Goal: Transaction & Acquisition: Purchase product/service

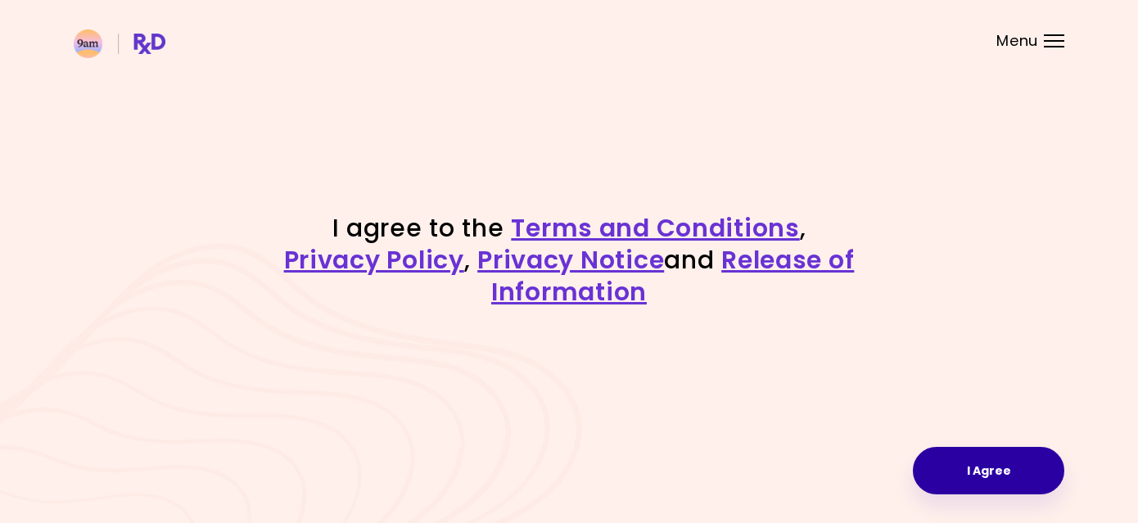
click at [984, 468] on button "I Agree" at bounding box center [989, 471] width 152 height 48
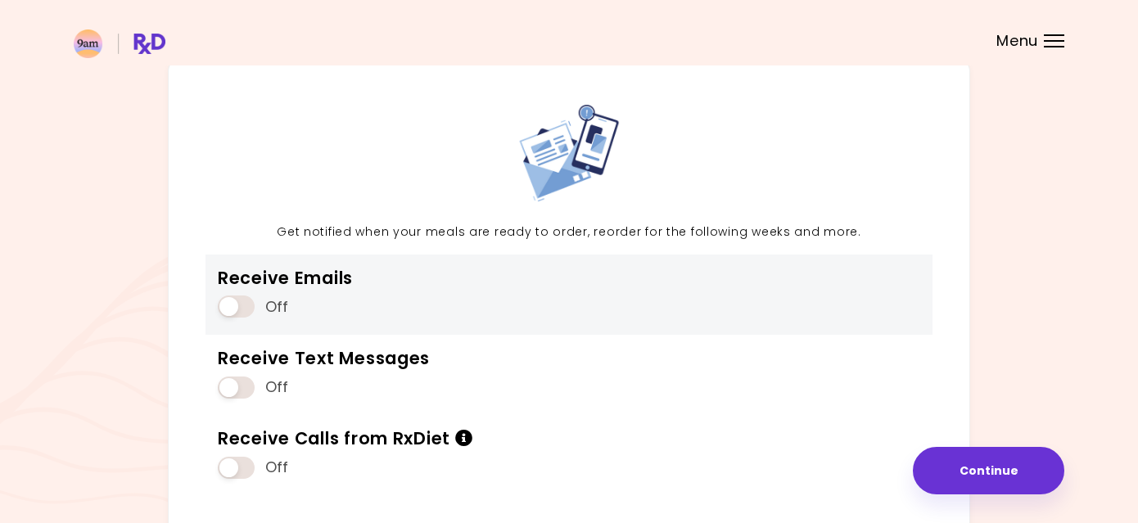
scroll to position [67, 0]
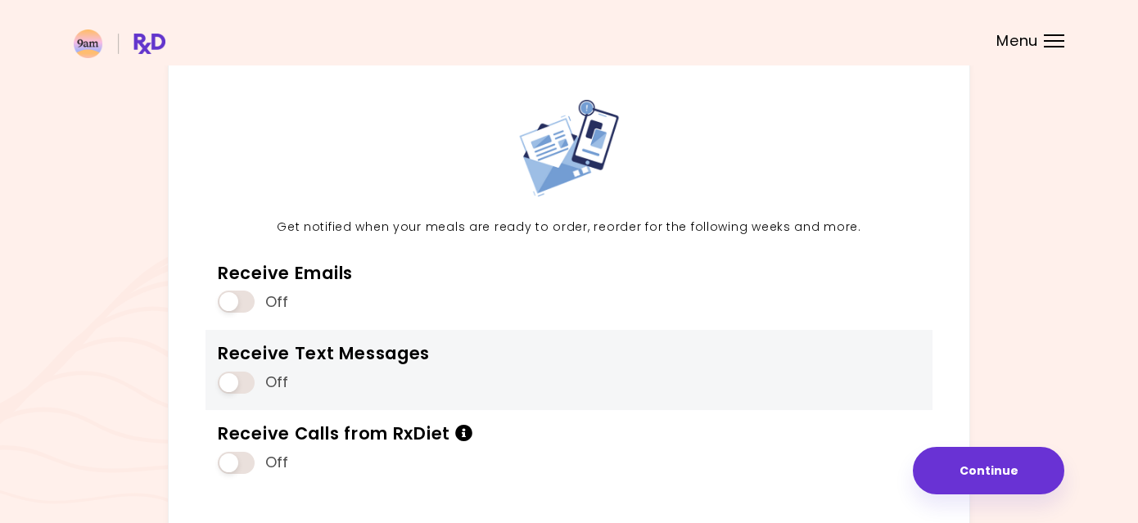
click at [232, 381] on span at bounding box center [236, 383] width 37 height 22
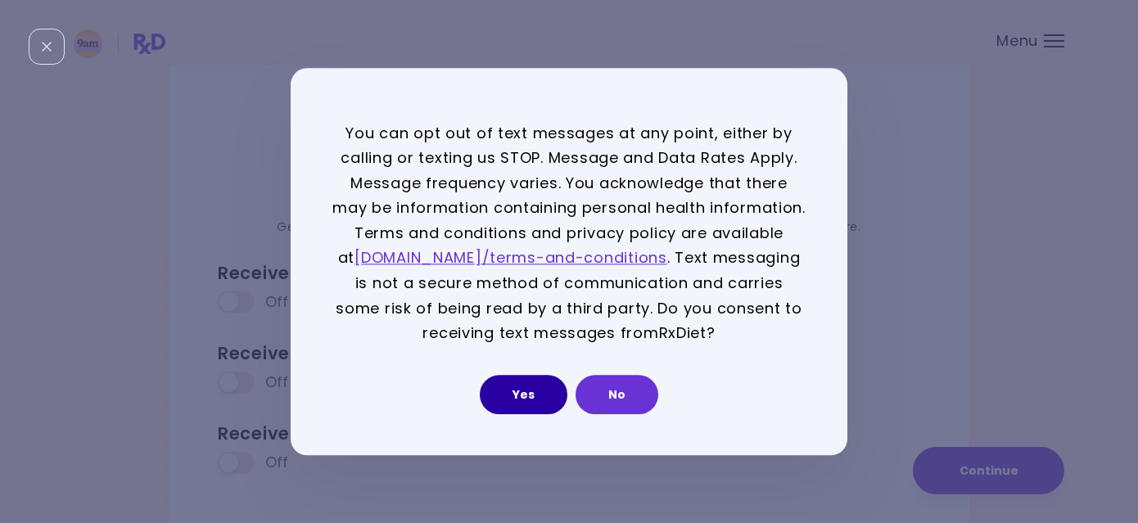
click at [535, 392] on button "Yes" at bounding box center [524, 394] width 88 height 39
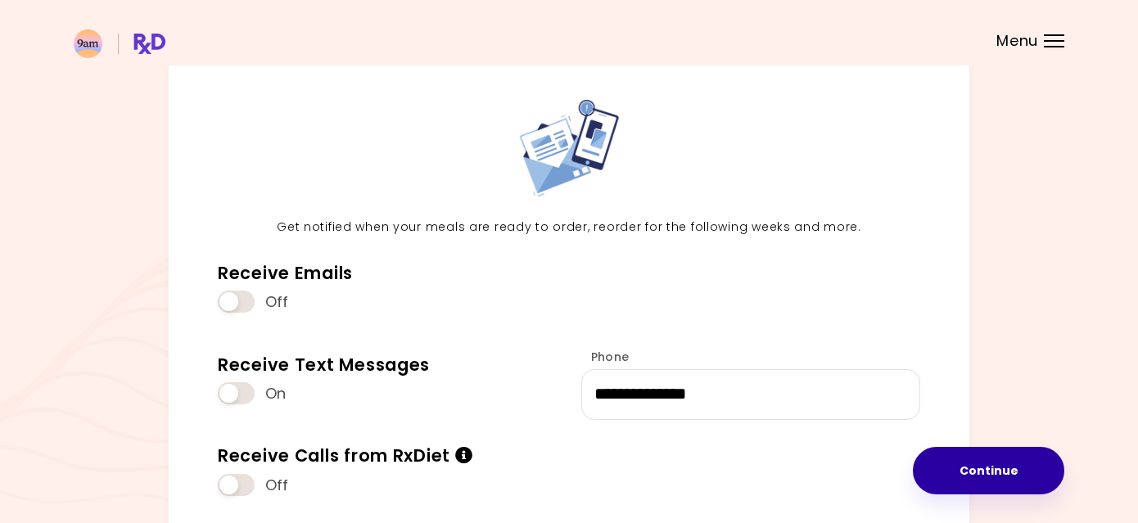
click at [976, 468] on button "Continue" at bounding box center [989, 471] width 152 height 48
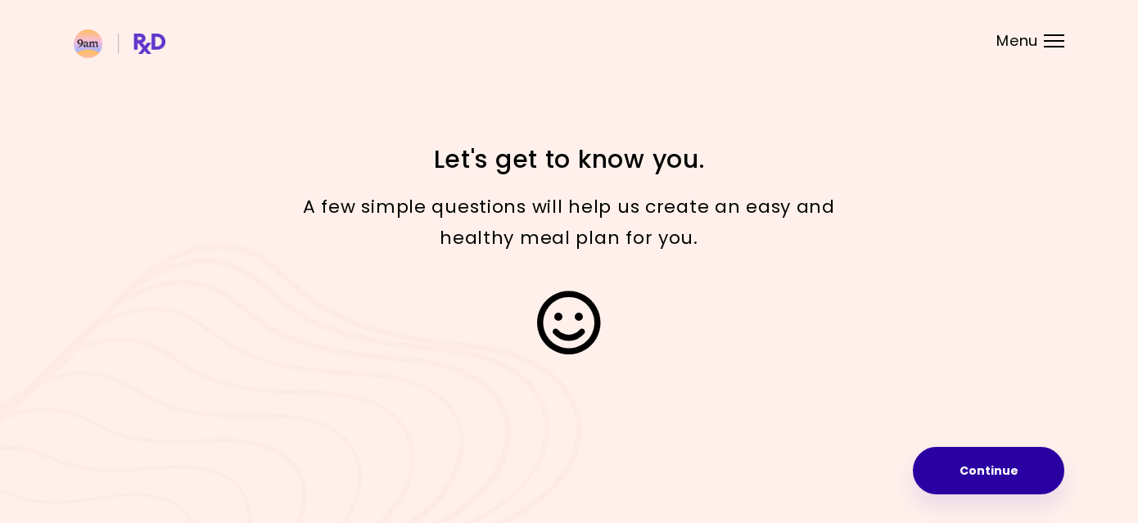
click at [991, 457] on button "Continue" at bounding box center [989, 471] width 152 height 48
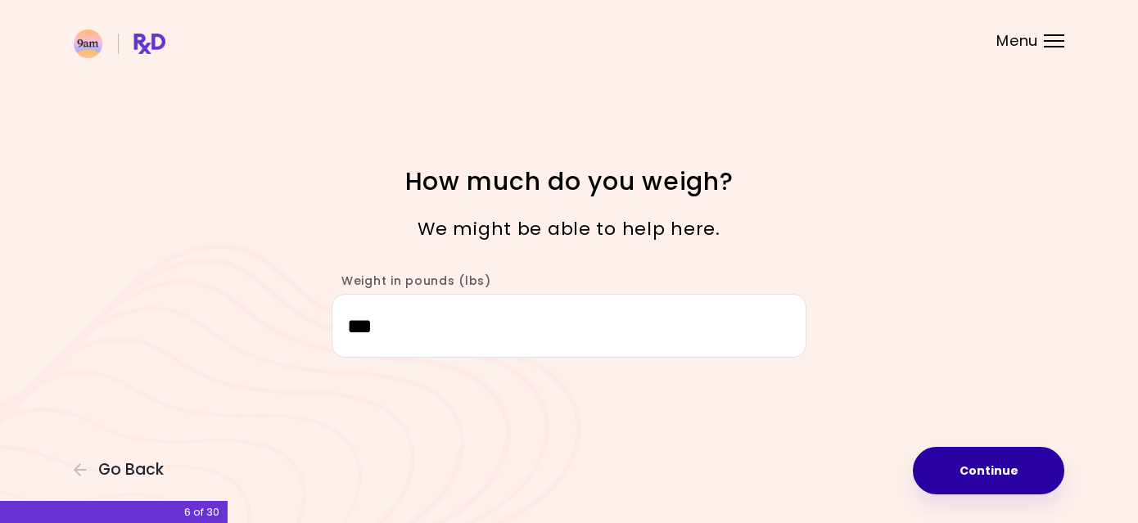
click at [1001, 447] on button "Continue" at bounding box center [989, 471] width 152 height 48
select select "****"
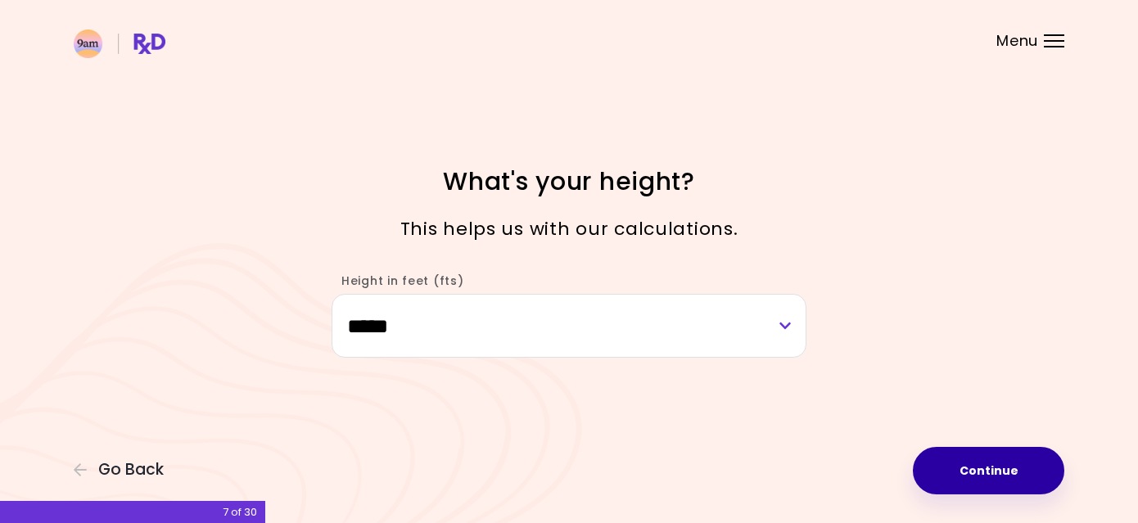
click at [997, 465] on button "Continue" at bounding box center [989, 471] width 152 height 48
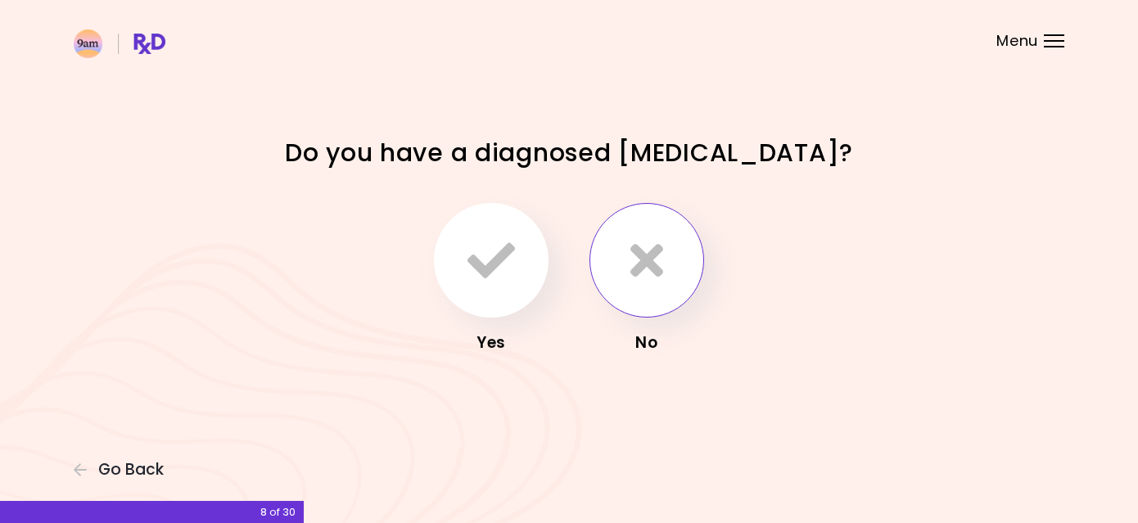
click at [660, 268] on icon "button" at bounding box center [647, 261] width 33 height 48
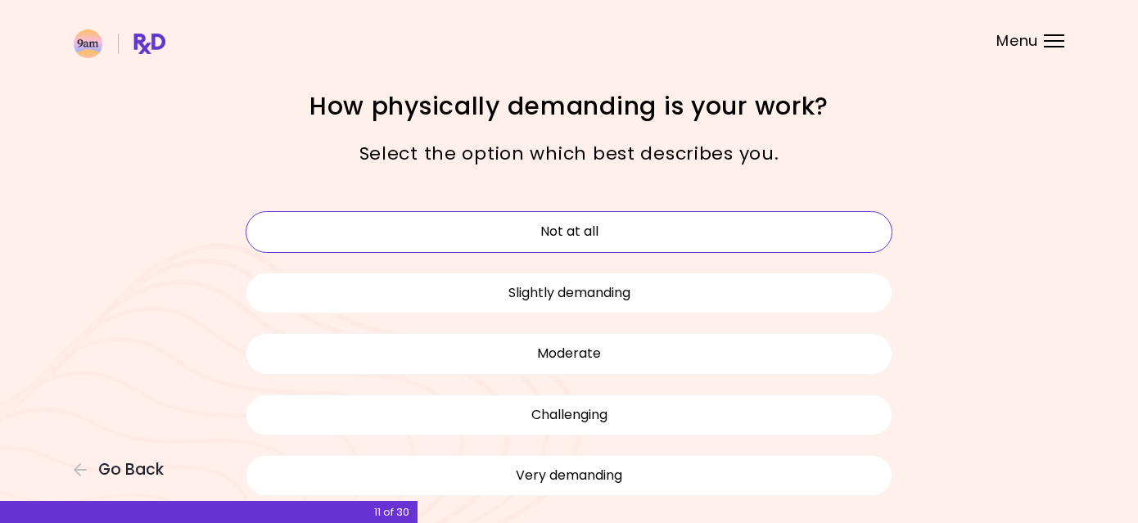
click at [663, 230] on button "Not at all" at bounding box center [569, 231] width 647 height 41
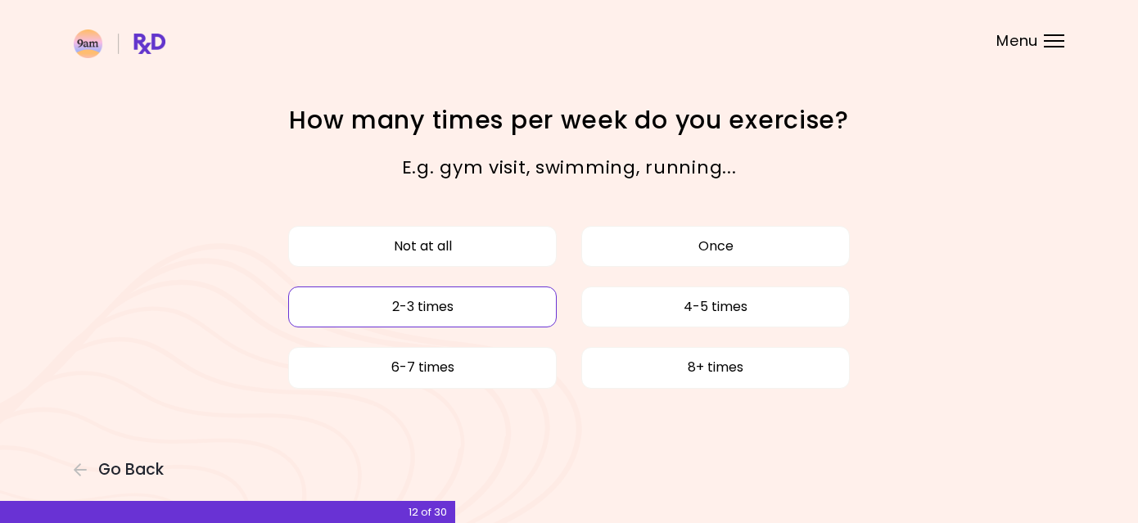
click at [482, 306] on button "2-3 times" at bounding box center [422, 307] width 269 height 41
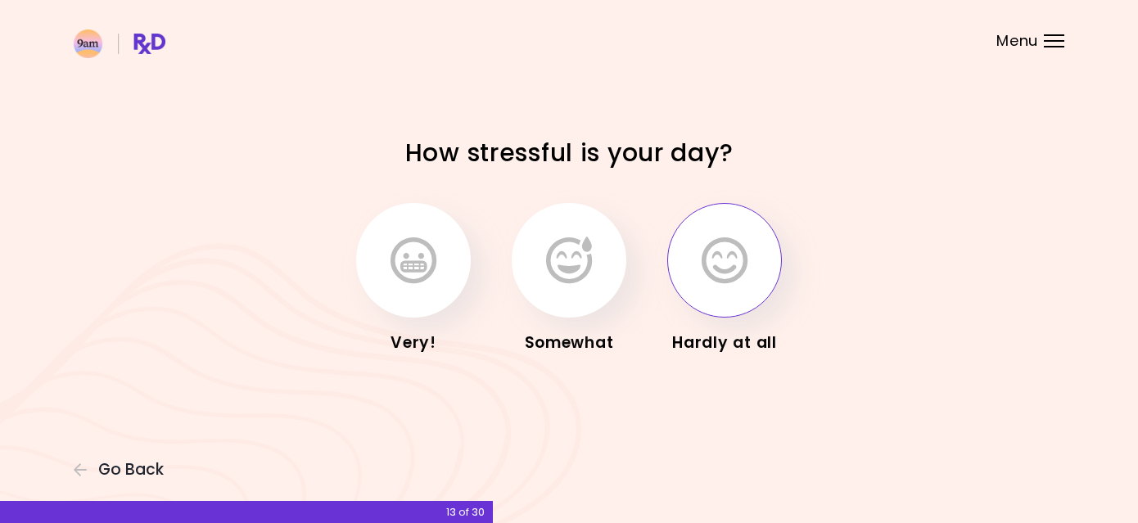
click at [712, 260] on icon "button" at bounding box center [725, 261] width 46 height 48
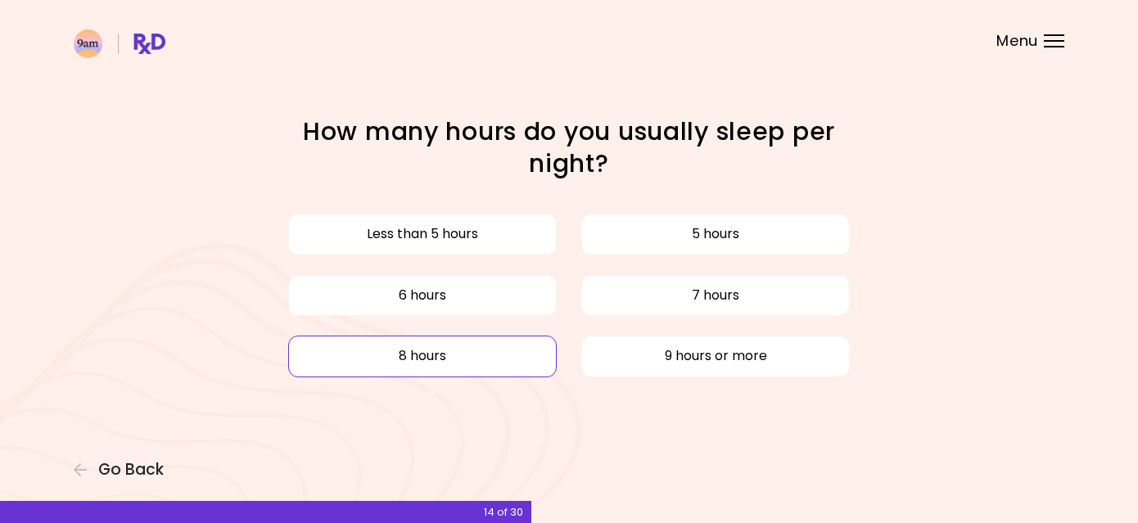
click at [484, 361] on button "8 hours" at bounding box center [422, 356] width 269 height 41
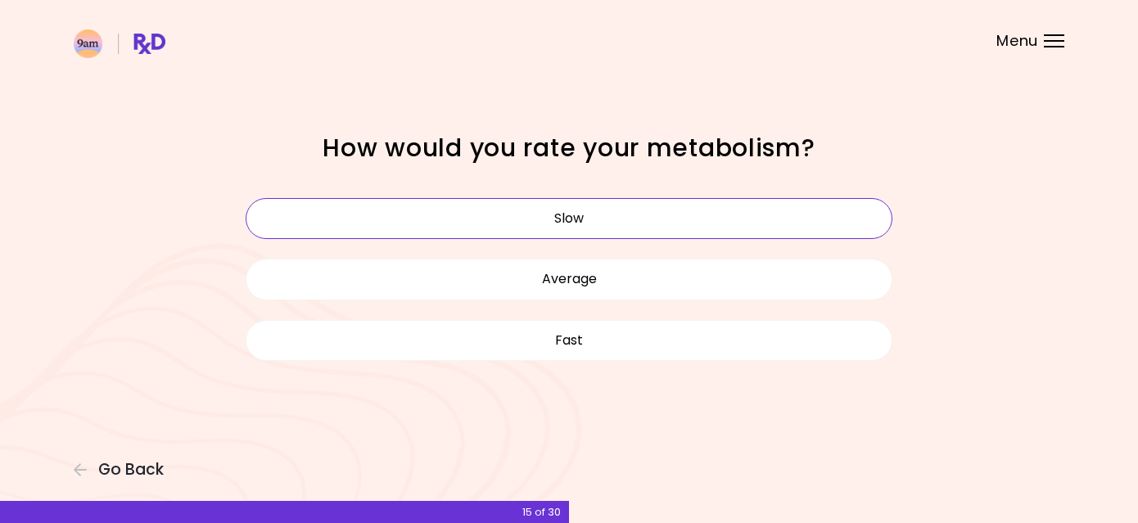
click at [599, 229] on button "Slow" at bounding box center [569, 218] width 647 height 41
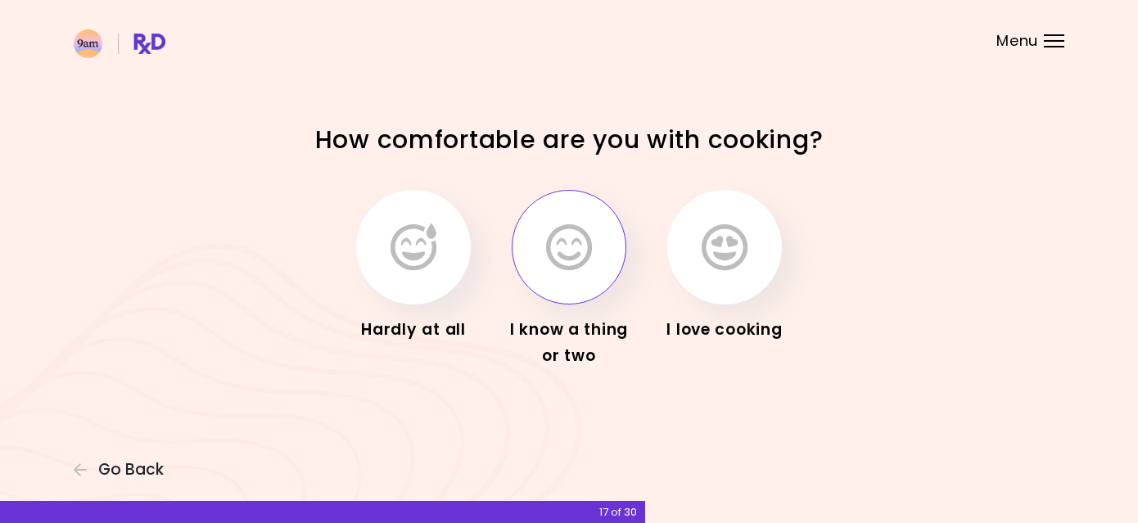
click at [594, 247] on button "button" at bounding box center [569, 247] width 115 height 115
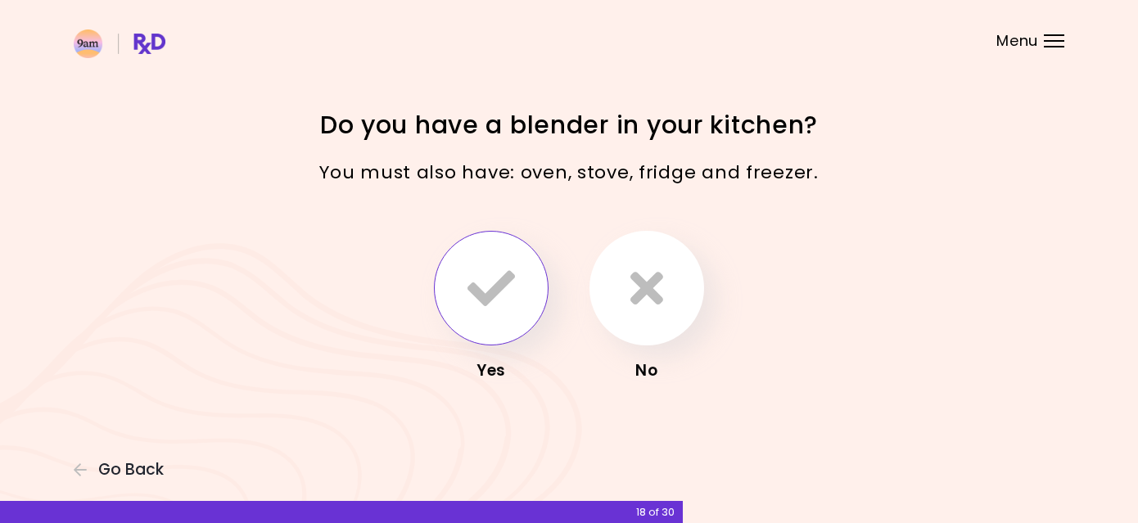
click at [492, 289] on icon "button" at bounding box center [492, 289] width 48 height 48
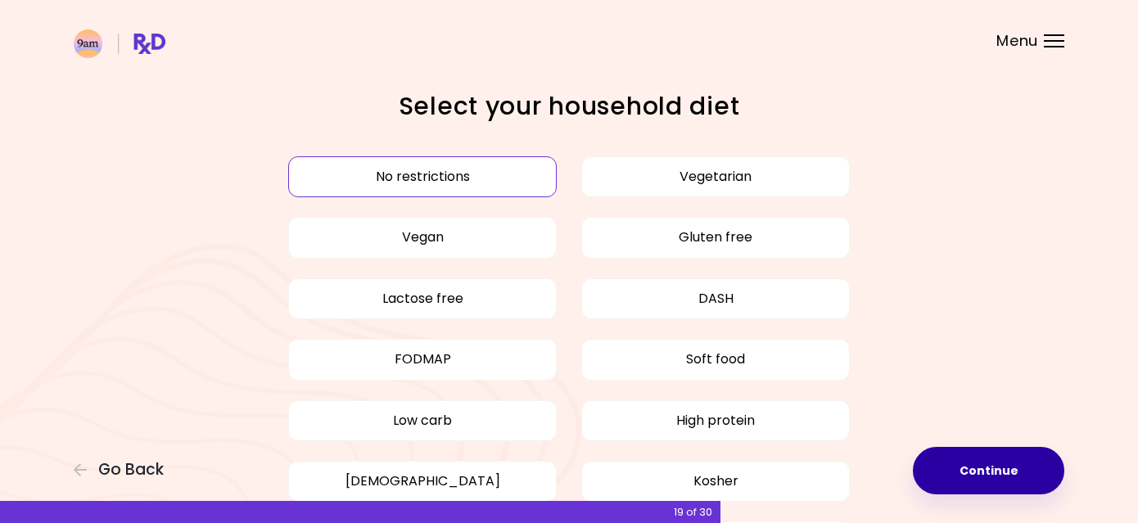
click at [1016, 466] on button "Continue" at bounding box center [989, 471] width 152 height 48
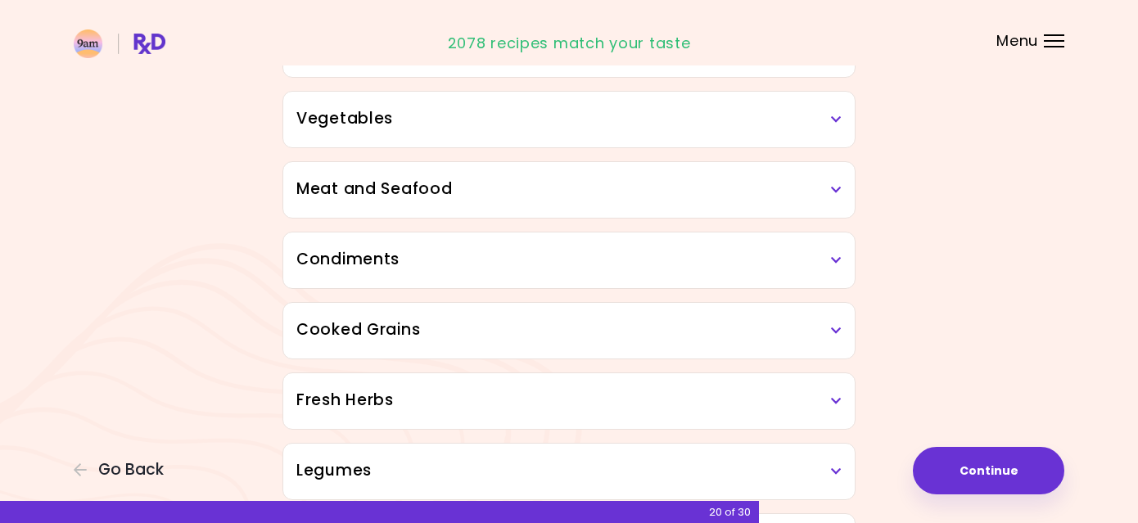
scroll to position [344, 0]
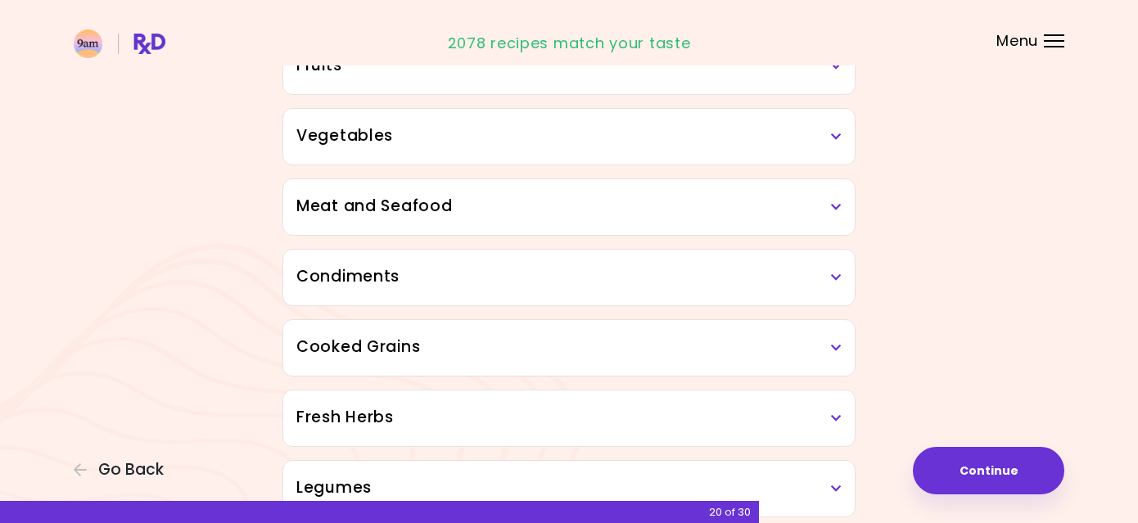
click at [815, 210] on h3 "Meat and Seafood" at bounding box center [568, 207] width 545 height 24
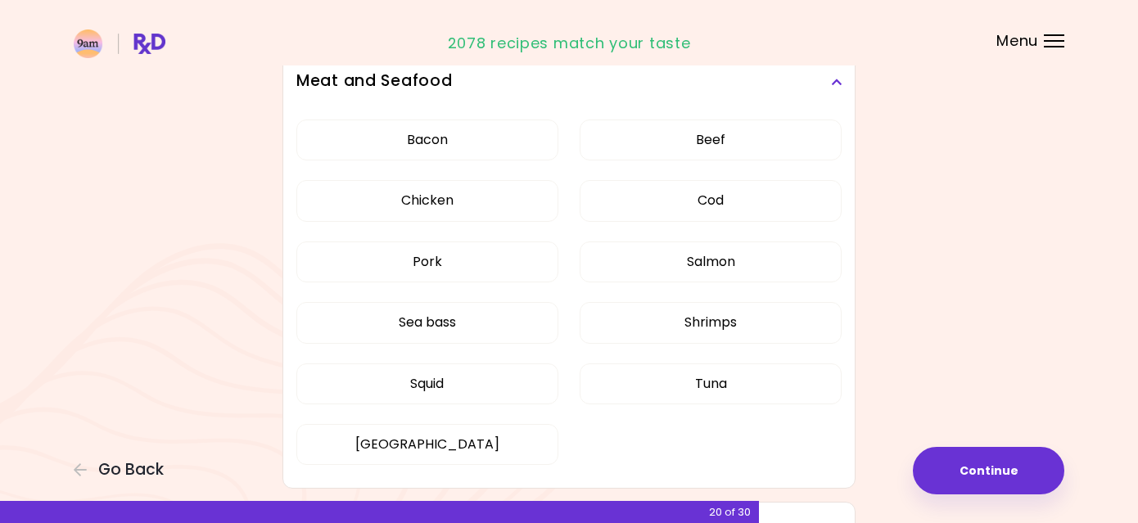
scroll to position [473, 0]
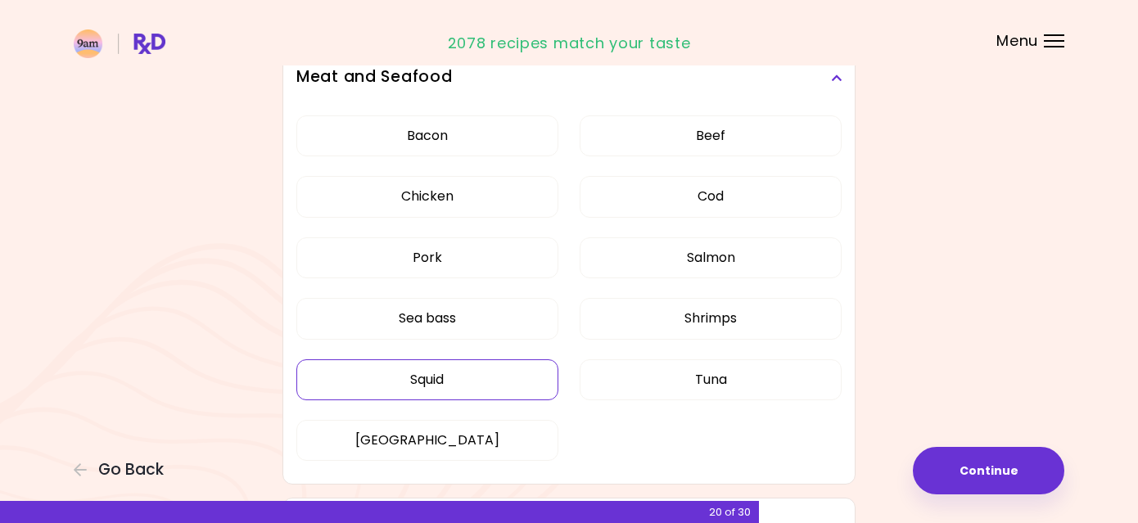
click at [490, 378] on button "Squid" at bounding box center [427, 380] width 262 height 41
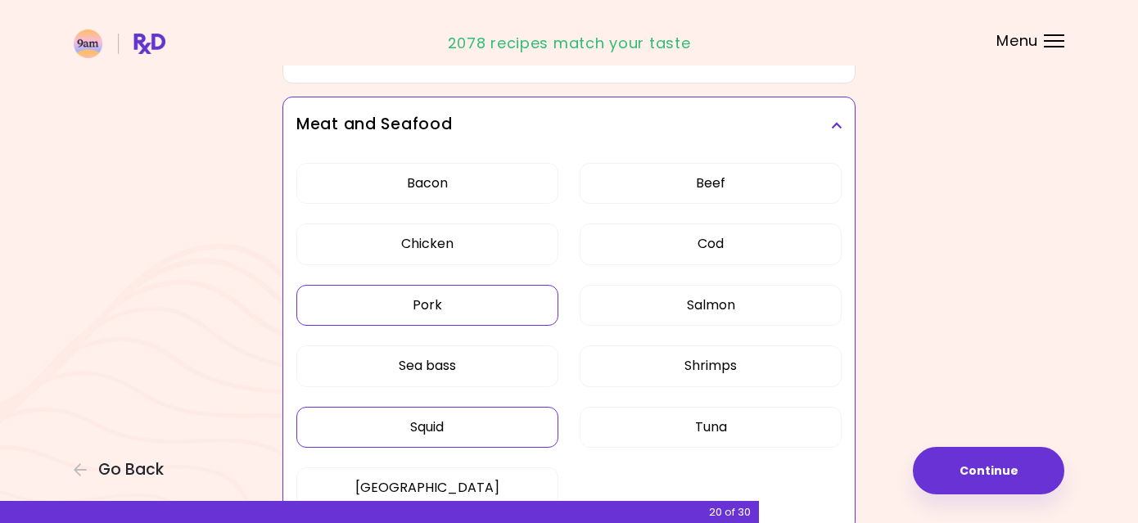
scroll to position [464, 0]
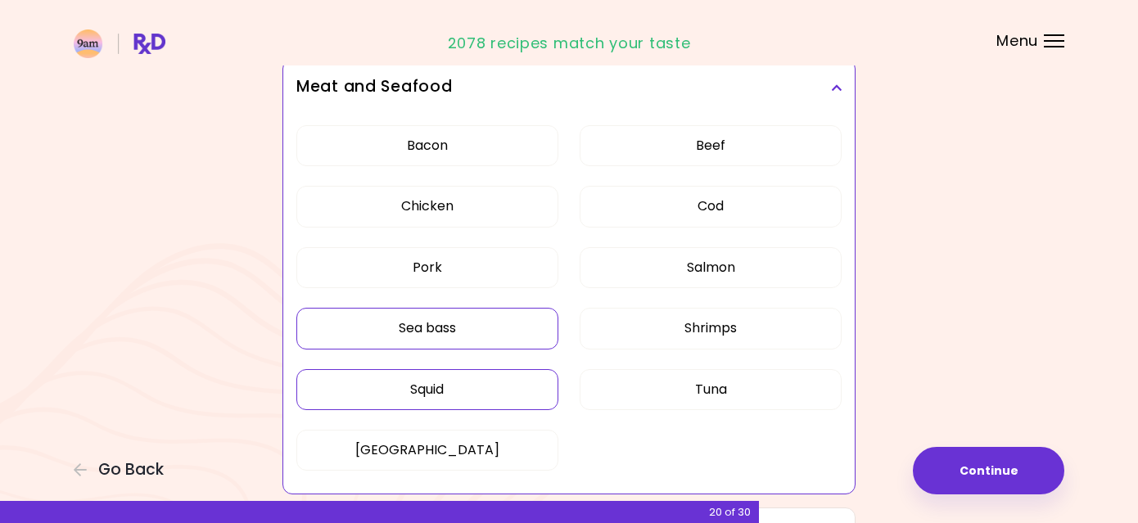
click at [510, 324] on button "Sea bass" at bounding box center [427, 328] width 262 height 41
click at [654, 392] on button "Tuna" at bounding box center [711, 389] width 262 height 41
click at [476, 260] on button "Pork" at bounding box center [427, 267] width 262 height 41
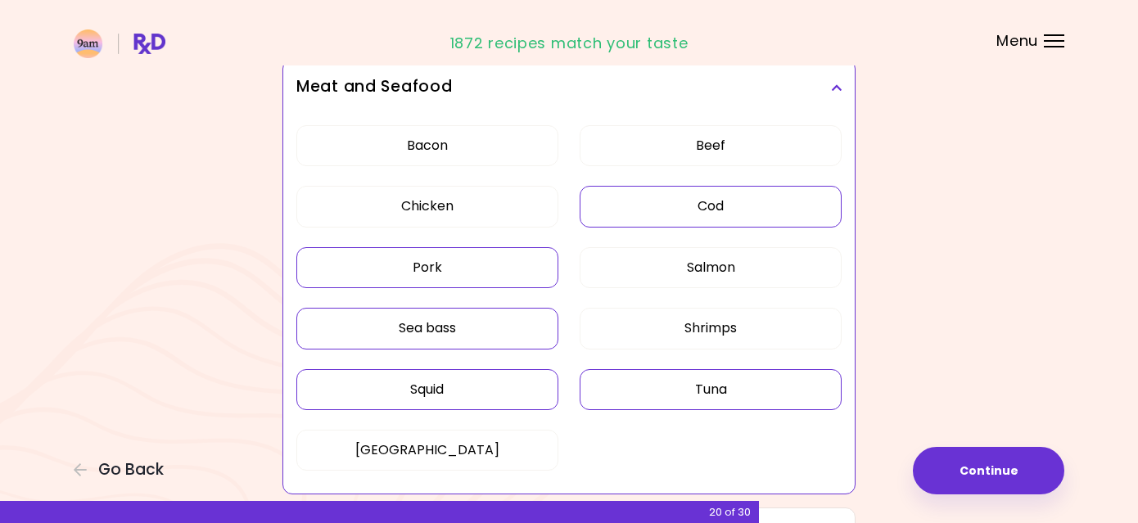
click at [690, 200] on button "Cod" at bounding box center [711, 206] width 262 height 41
click at [973, 465] on button "Continue" at bounding box center [989, 471] width 152 height 48
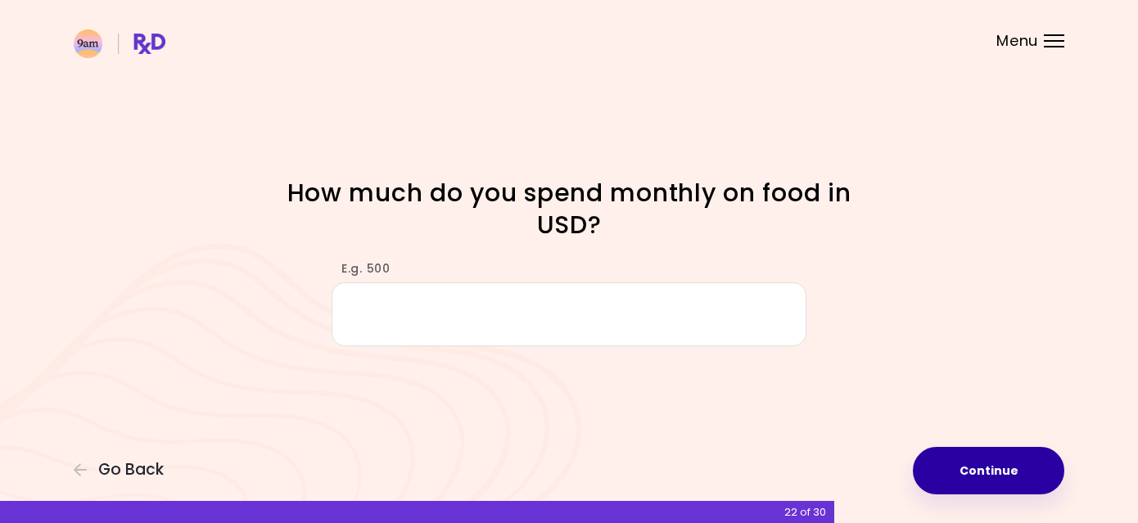
click at [976, 477] on button "Continue" at bounding box center [989, 471] width 152 height 48
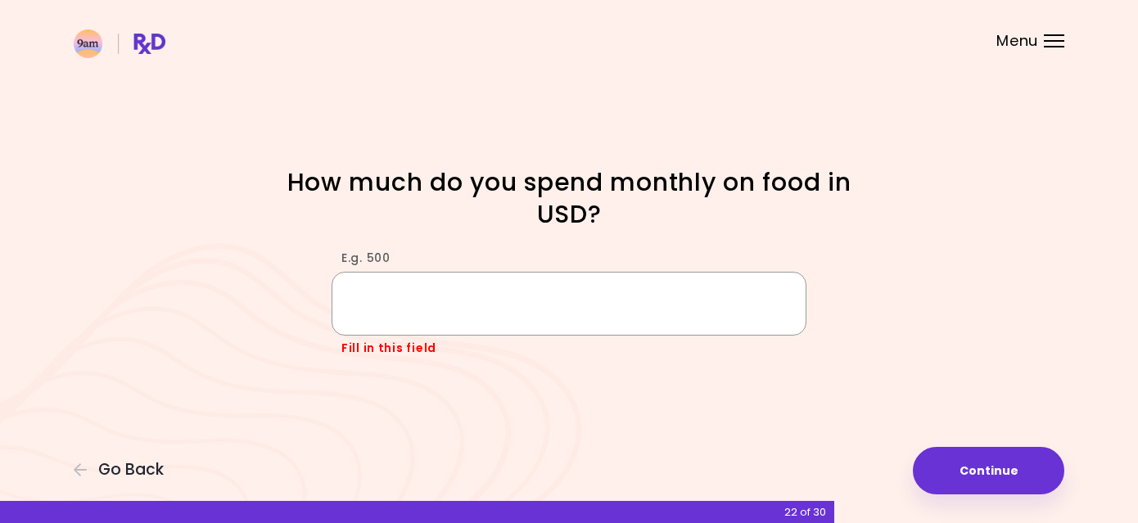
click at [587, 308] on input "E.g. 500" at bounding box center [569, 303] width 475 height 63
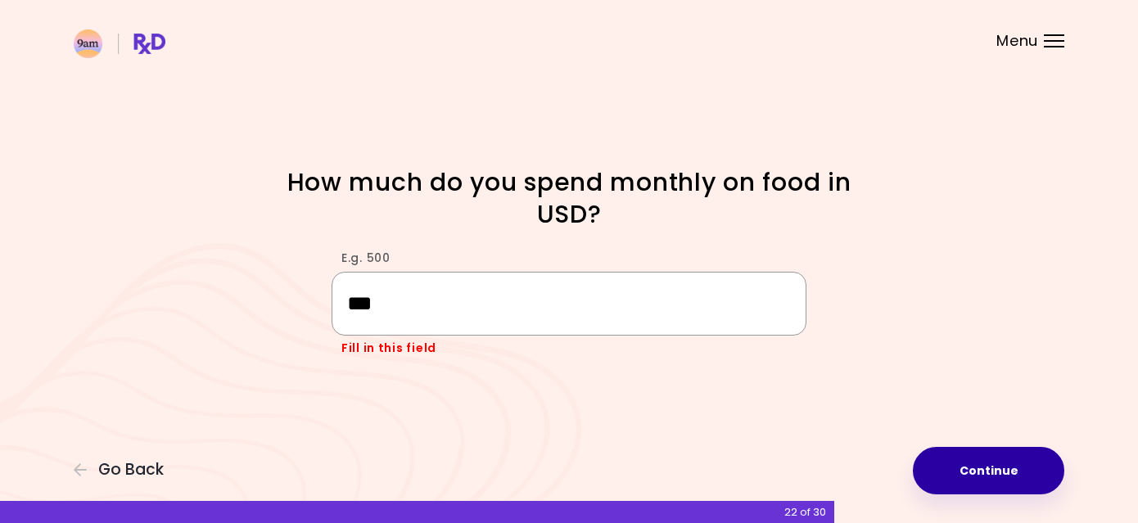
type input "***"
click at [990, 472] on button "Continue" at bounding box center [989, 471] width 152 height 48
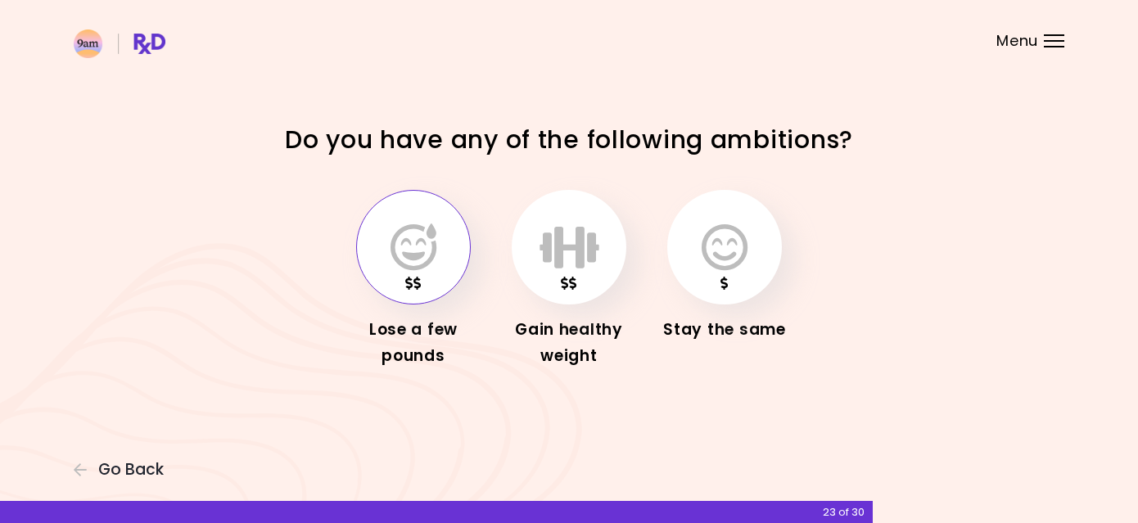
click at [422, 230] on icon "button" at bounding box center [414, 248] width 46 height 48
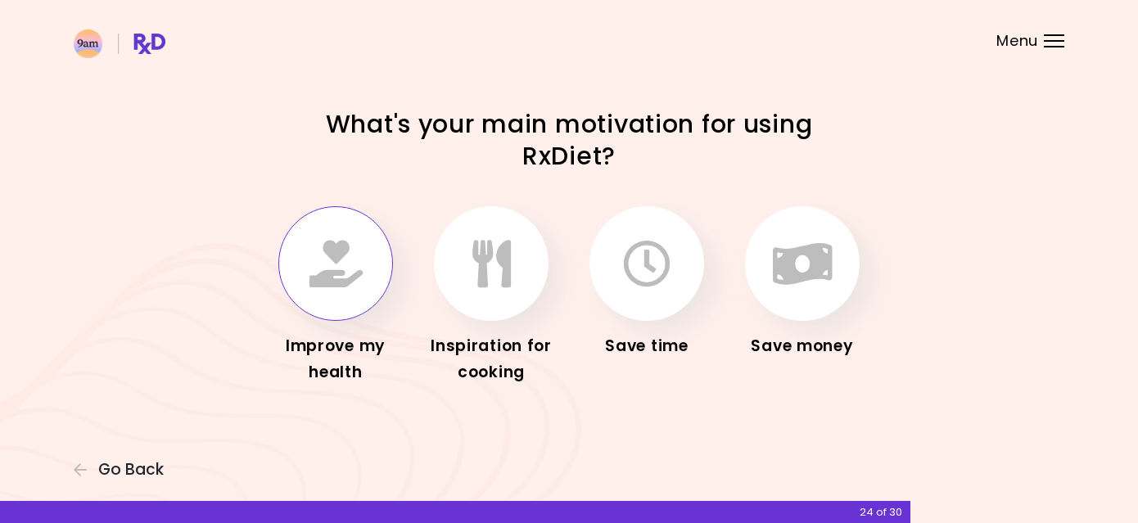
click at [346, 238] on button "button" at bounding box center [335, 263] width 115 height 115
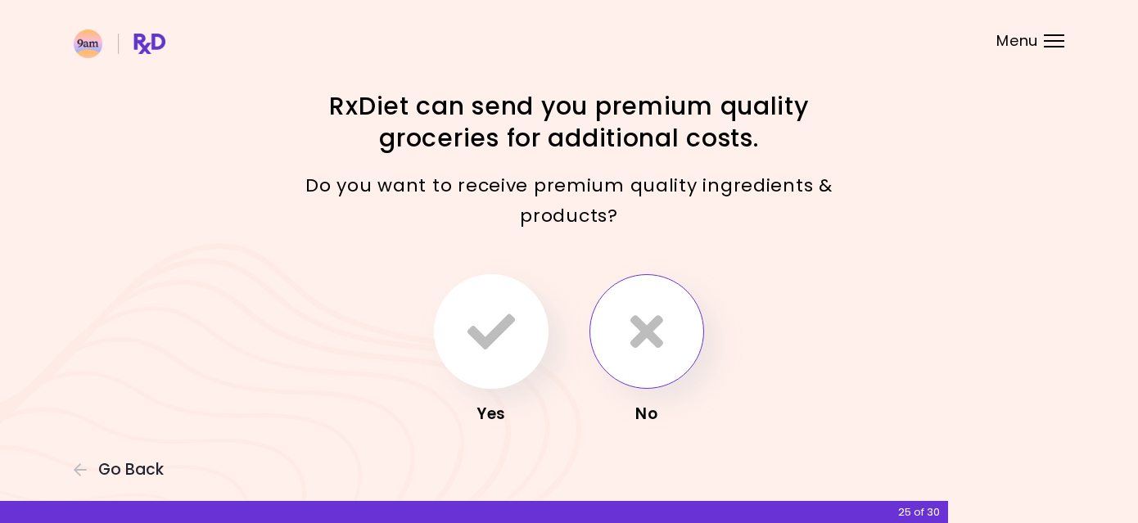
click at [649, 333] on icon "button" at bounding box center [647, 332] width 33 height 48
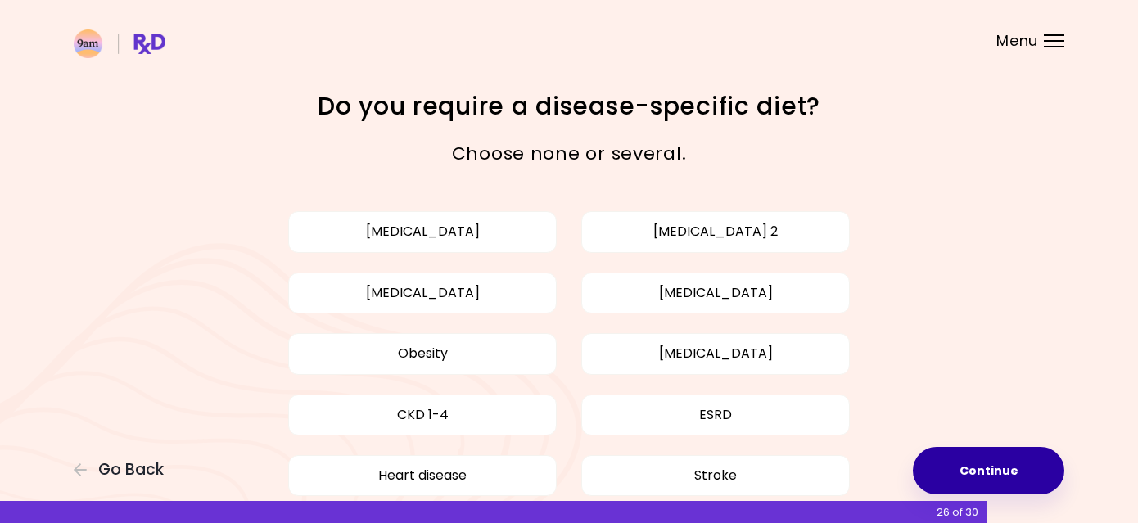
click at [994, 448] on button "Continue" at bounding box center [989, 471] width 152 height 48
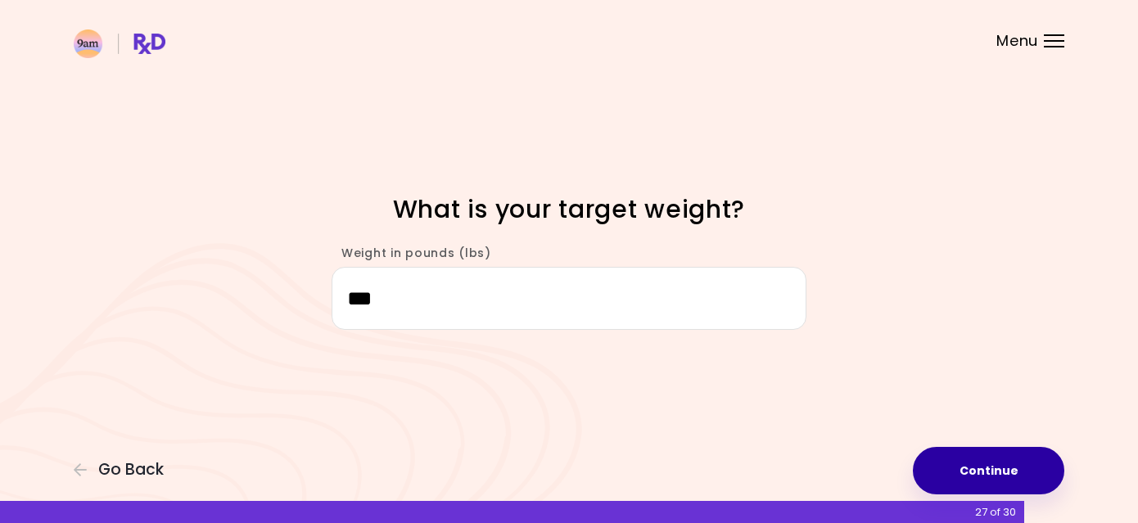
type input "***"
click at [980, 476] on button "Continue" at bounding box center [989, 471] width 152 height 48
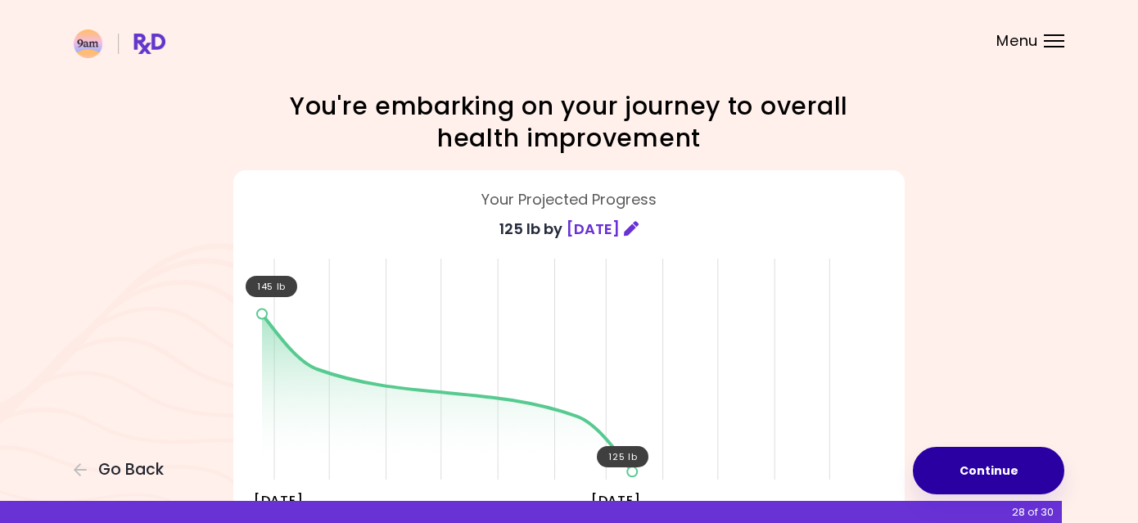
click at [1004, 461] on button "Continue" at bounding box center [989, 471] width 152 height 48
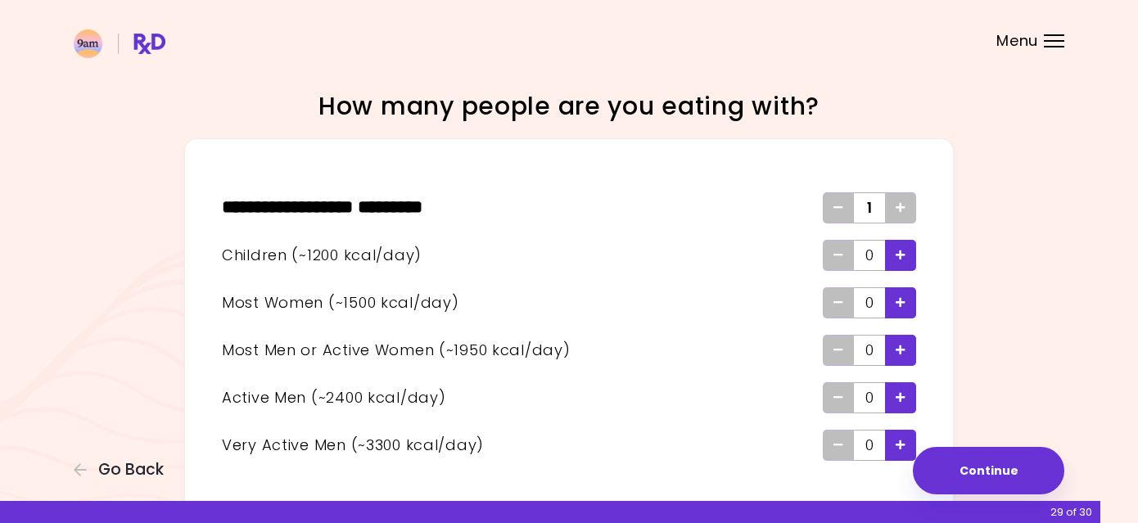
click at [903, 355] on icon "Add - Man or Active Woman" at bounding box center [901, 350] width 10 height 11
click at [909, 249] on div "Add - Child" at bounding box center [900, 255] width 31 height 31
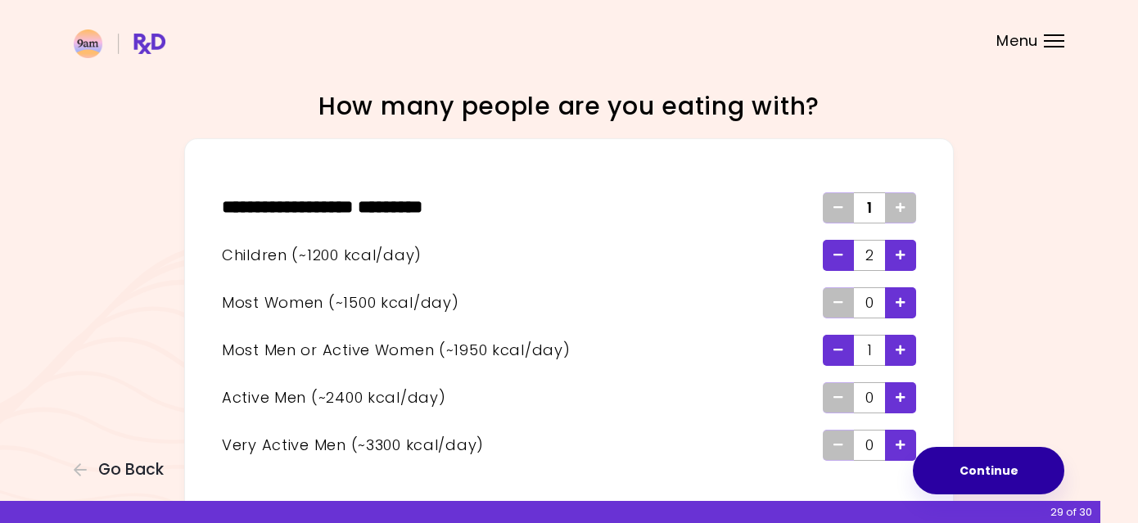
click at [971, 466] on button "Continue" at bounding box center [989, 471] width 152 height 48
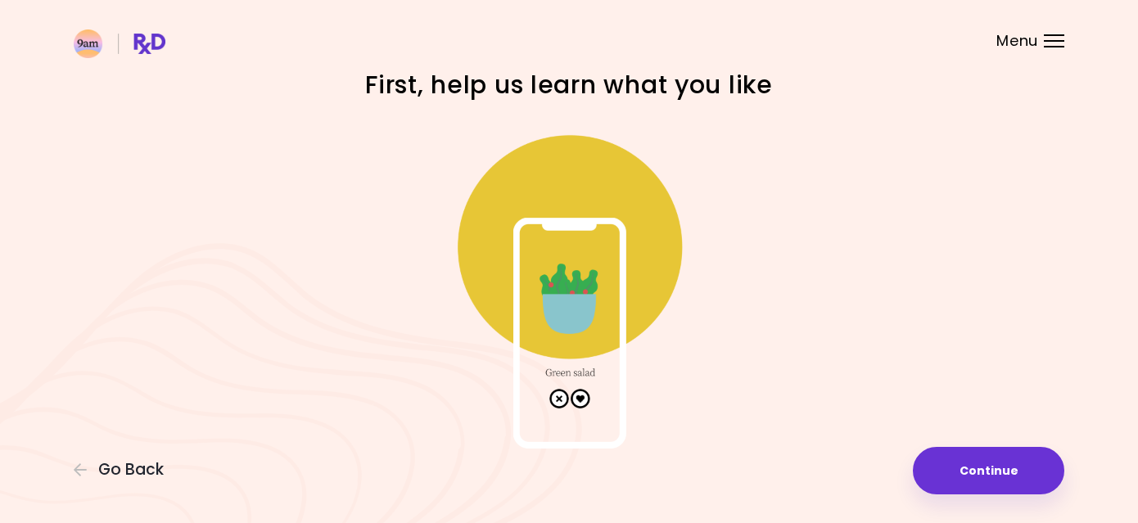
scroll to position [45, 0]
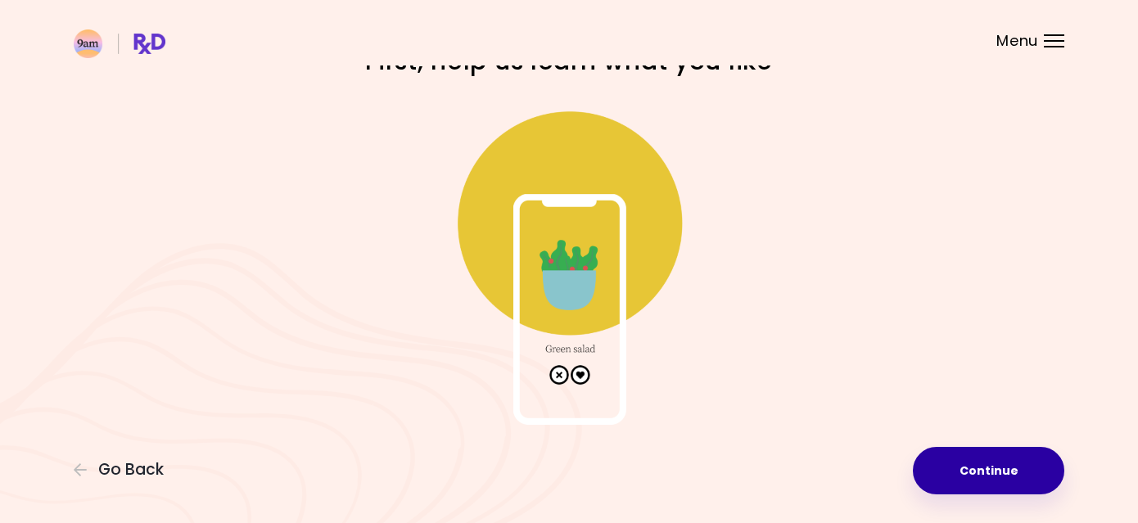
click at [976, 465] on button "Continue" at bounding box center [989, 471] width 152 height 48
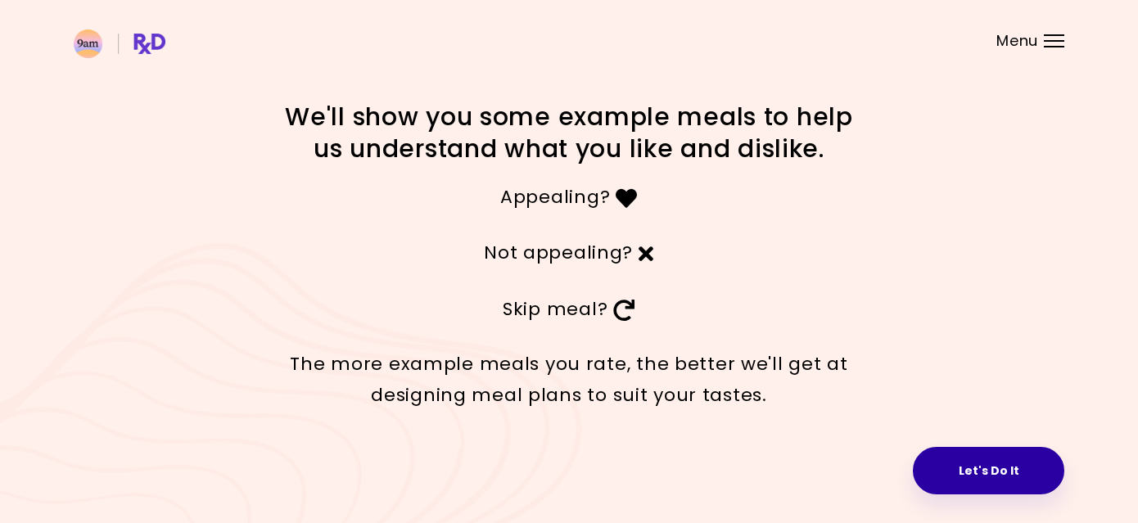
click at [980, 472] on button "Let's Do It" at bounding box center [989, 471] width 152 height 48
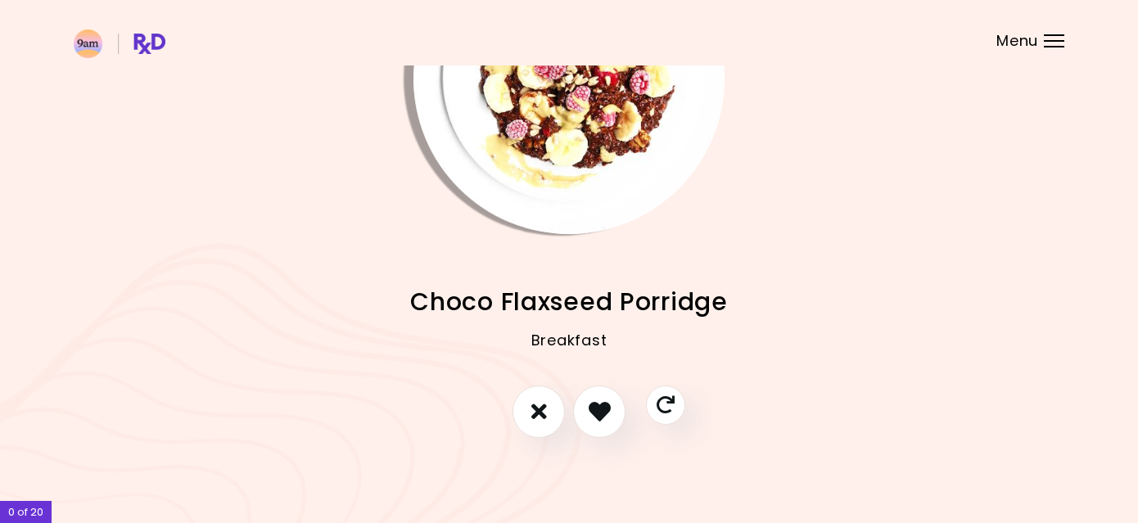
scroll to position [139, 0]
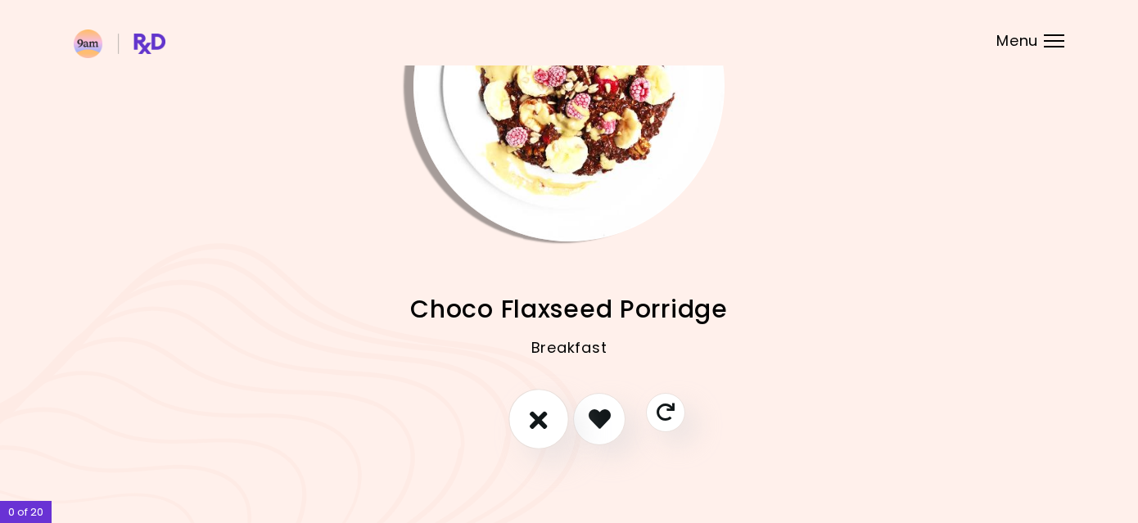
click at [538, 417] on icon "I don't like this recipe" at bounding box center [539, 418] width 18 height 25
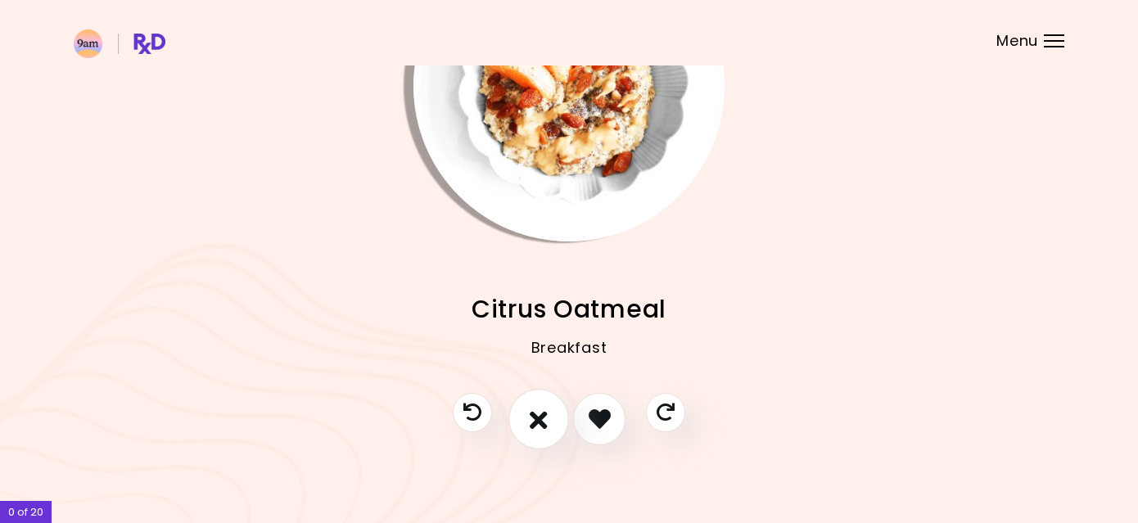
click at [538, 417] on icon "I don't like this recipe" at bounding box center [539, 418] width 18 height 25
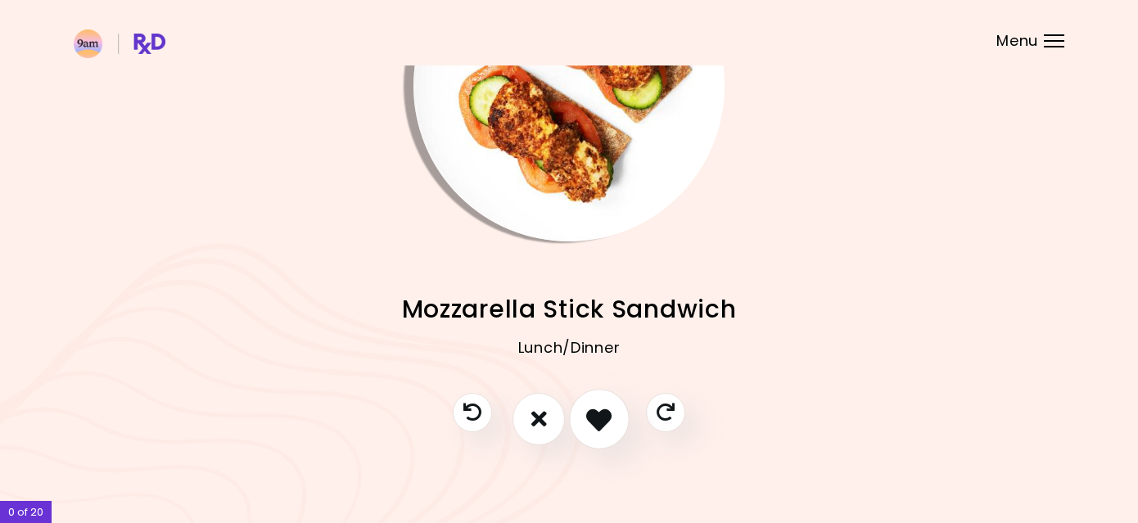
click at [591, 423] on icon "I like this recipe" at bounding box center [598, 418] width 25 height 25
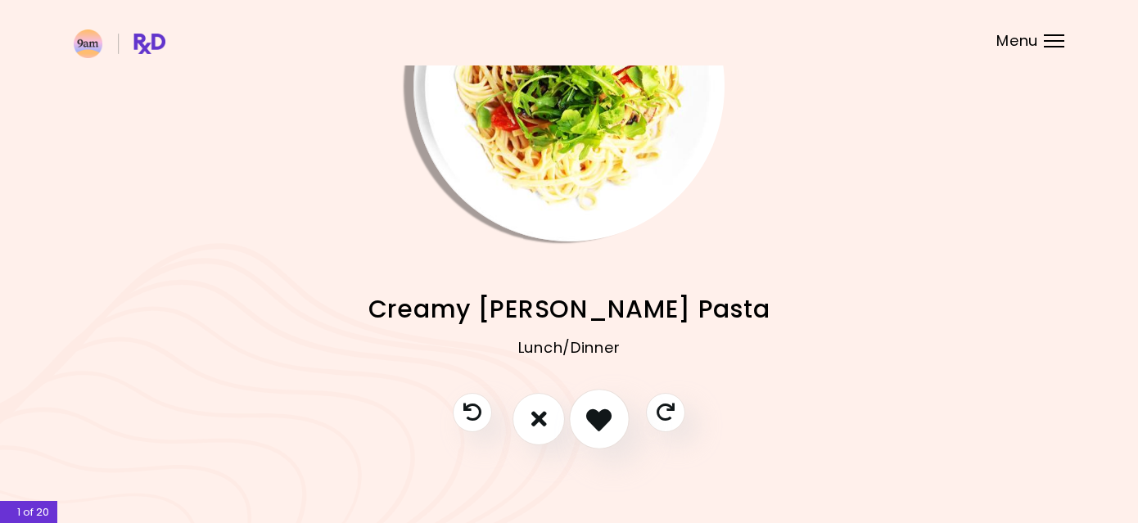
click at [595, 416] on icon "I like this recipe" at bounding box center [598, 418] width 25 height 25
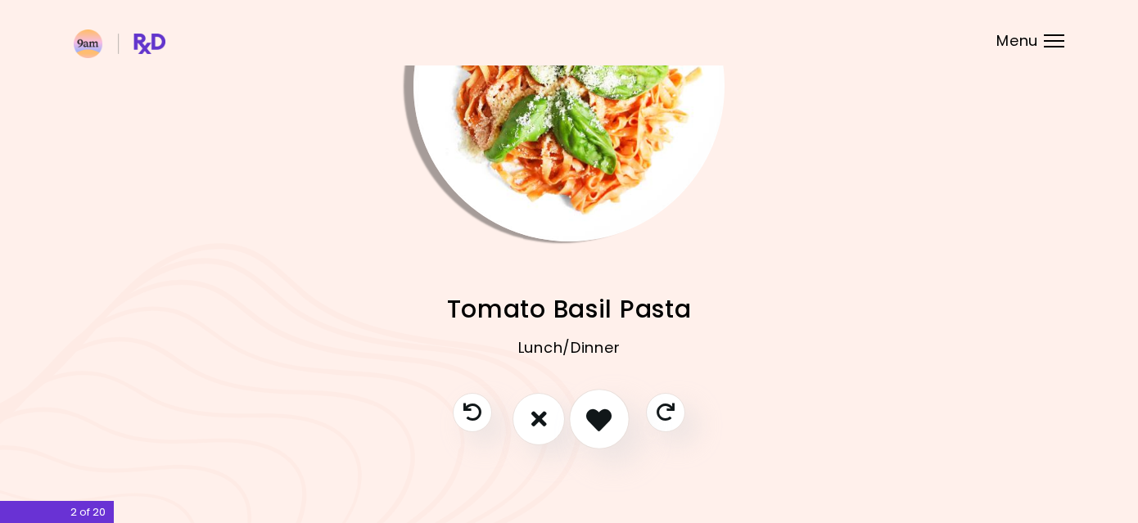
click at [595, 416] on icon "I like this recipe" at bounding box center [598, 418] width 25 height 25
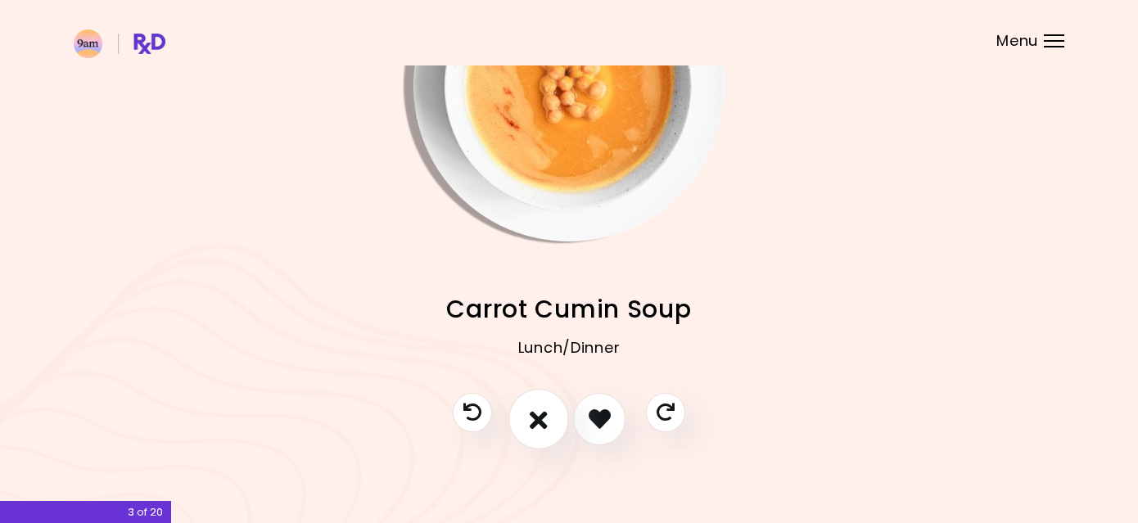
click at [536, 423] on icon "I don't like this recipe" at bounding box center [539, 418] width 18 height 25
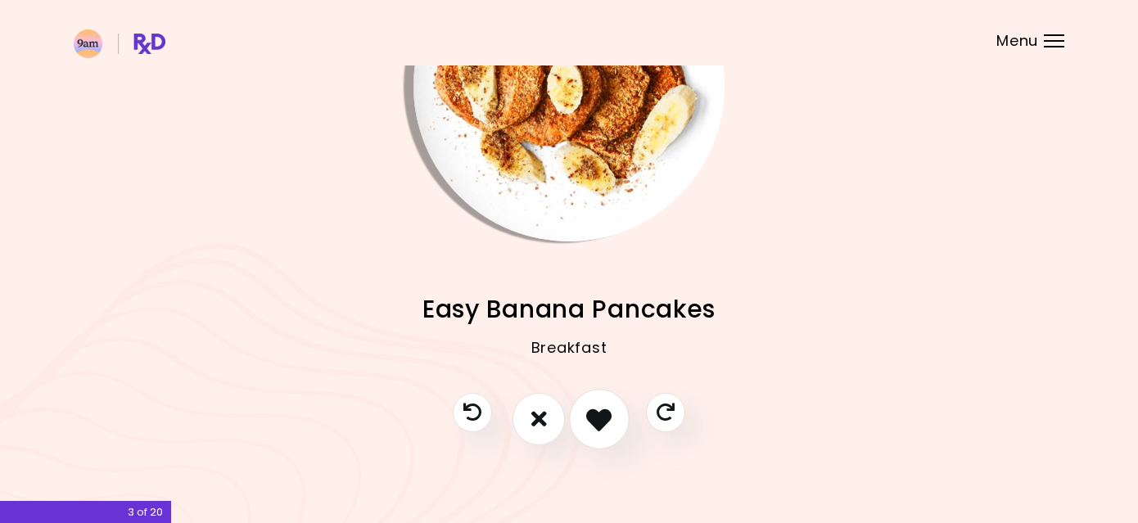
click at [600, 423] on icon "I like this recipe" at bounding box center [598, 418] width 25 height 25
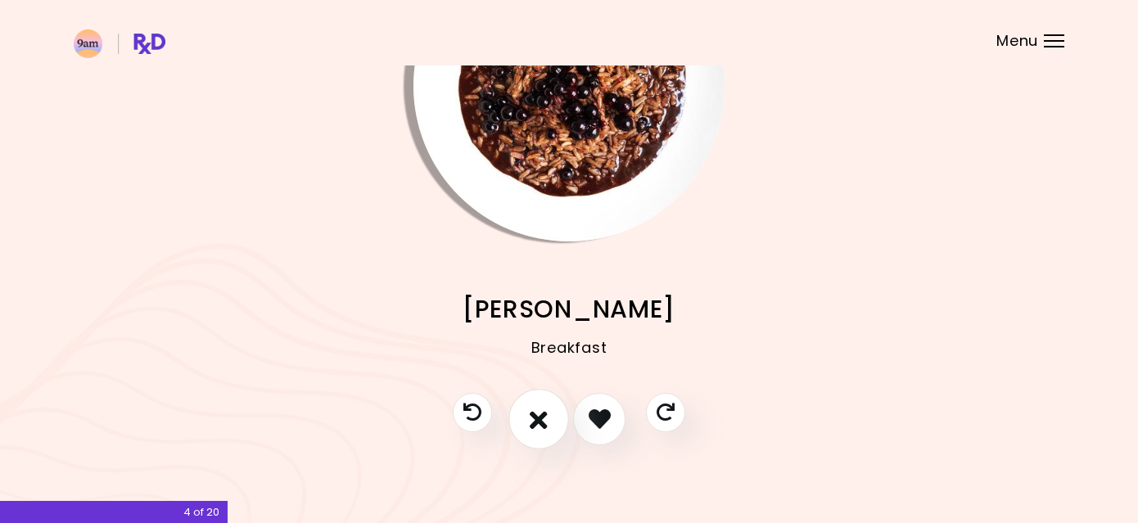
click at [546, 420] on icon "I don't like this recipe" at bounding box center [539, 418] width 18 height 25
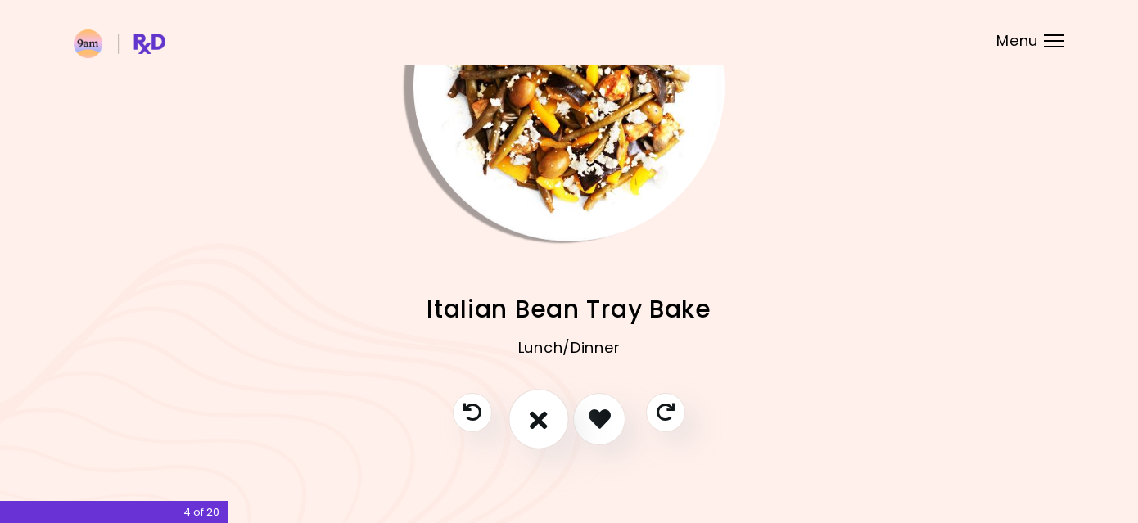
click at [546, 420] on icon "I don't like this recipe" at bounding box center [539, 418] width 18 height 25
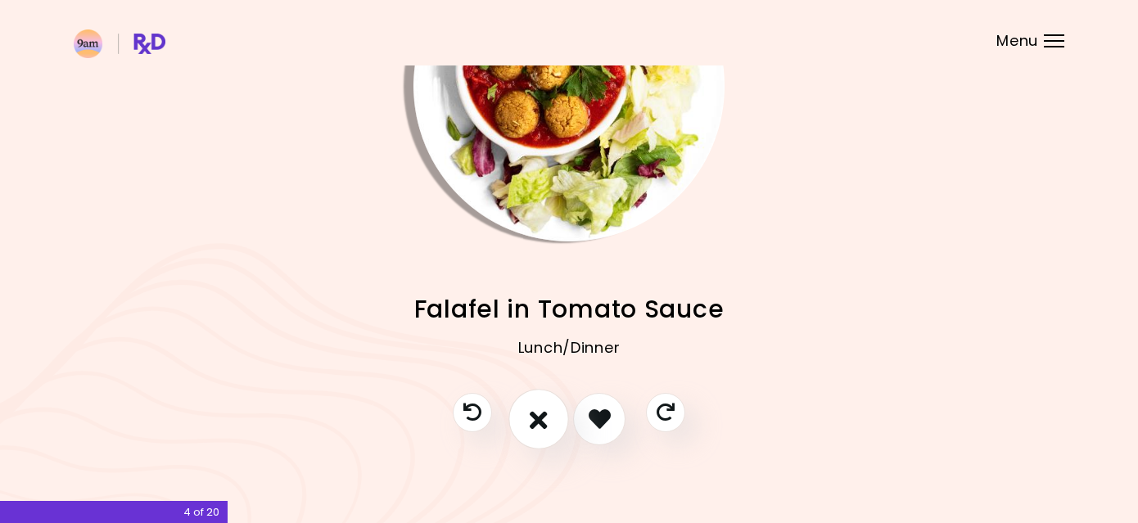
click at [546, 420] on icon "I don't like this recipe" at bounding box center [539, 418] width 18 height 25
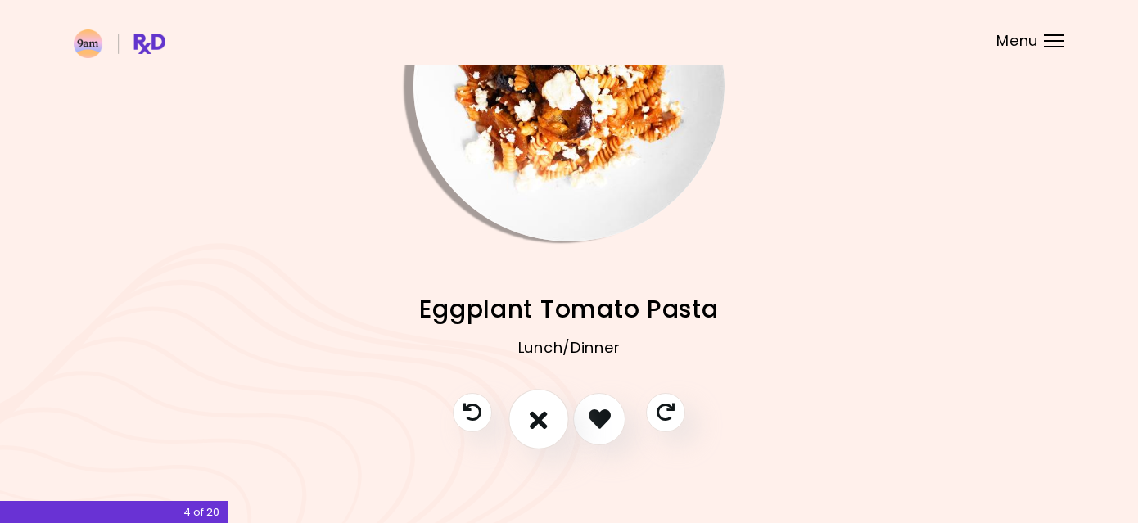
click at [546, 420] on icon "I don't like this recipe" at bounding box center [539, 418] width 18 height 25
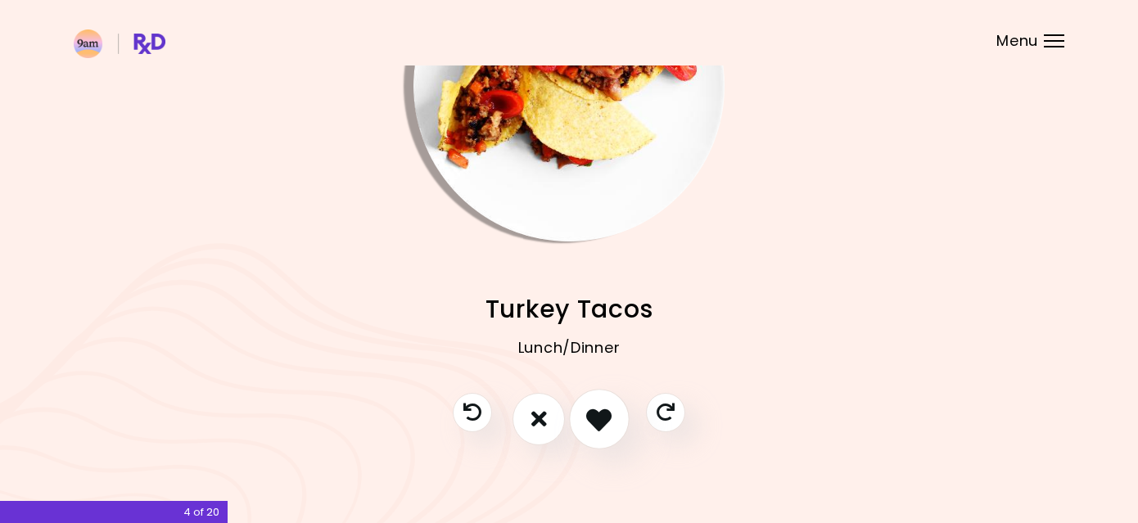
click at [586, 418] on button "I like this recipe" at bounding box center [599, 419] width 61 height 61
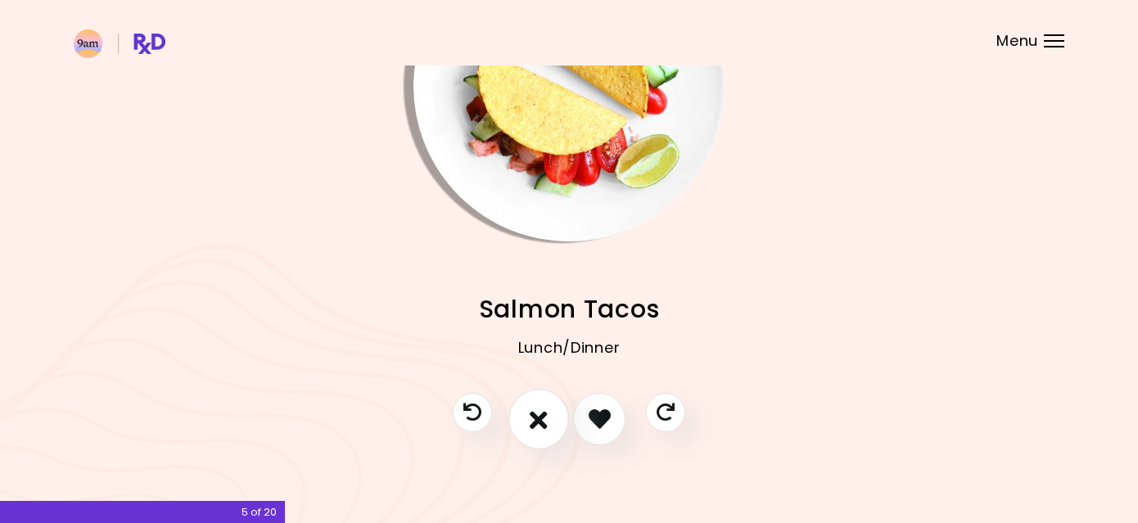
click at [537, 415] on icon "I don't like this recipe" at bounding box center [539, 418] width 18 height 25
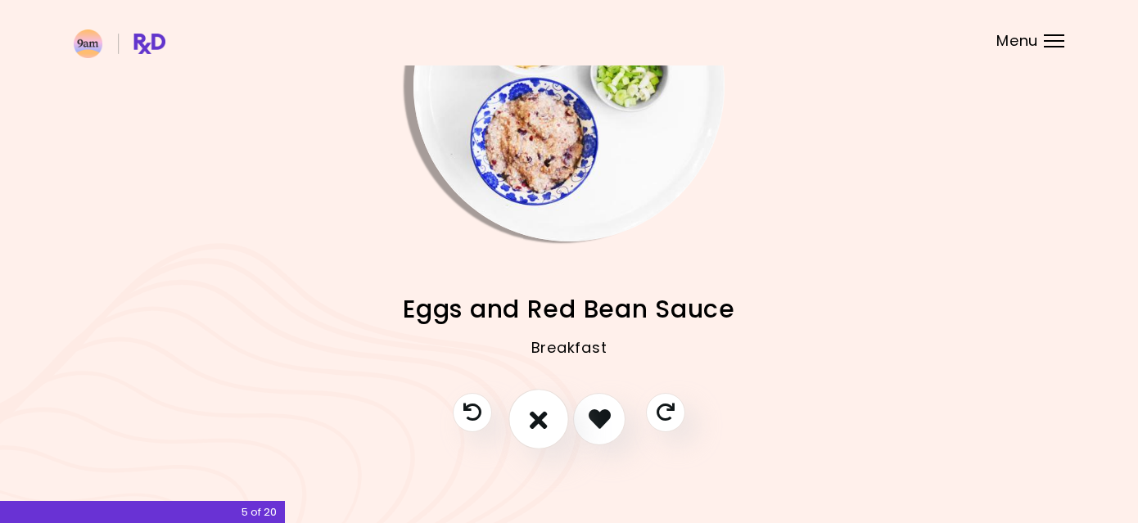
click at [537, 415] on icon "I don't like this recipe" at bounding box center [539, 418] width 18 height 25
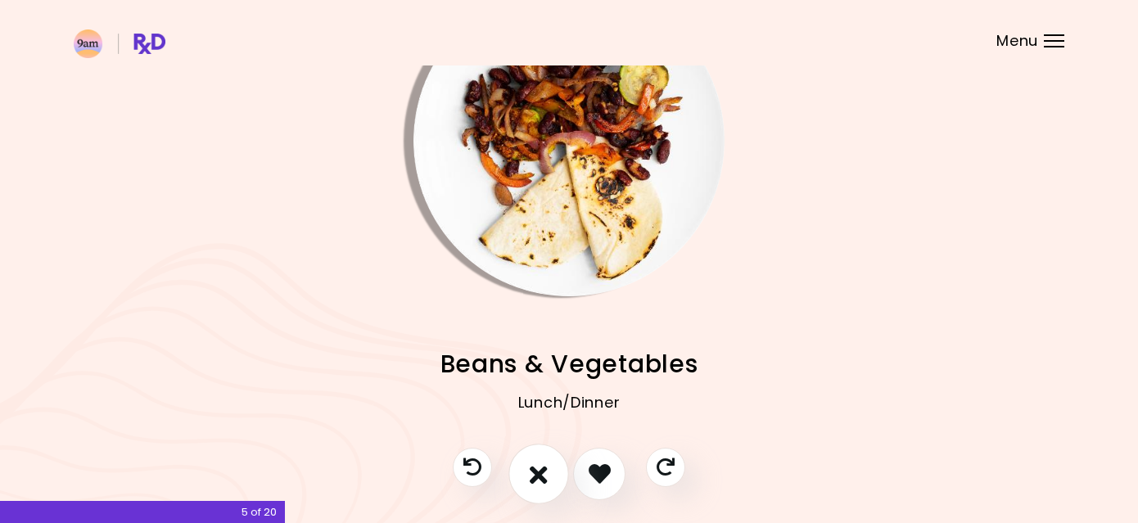
scroll to position [86, 0]
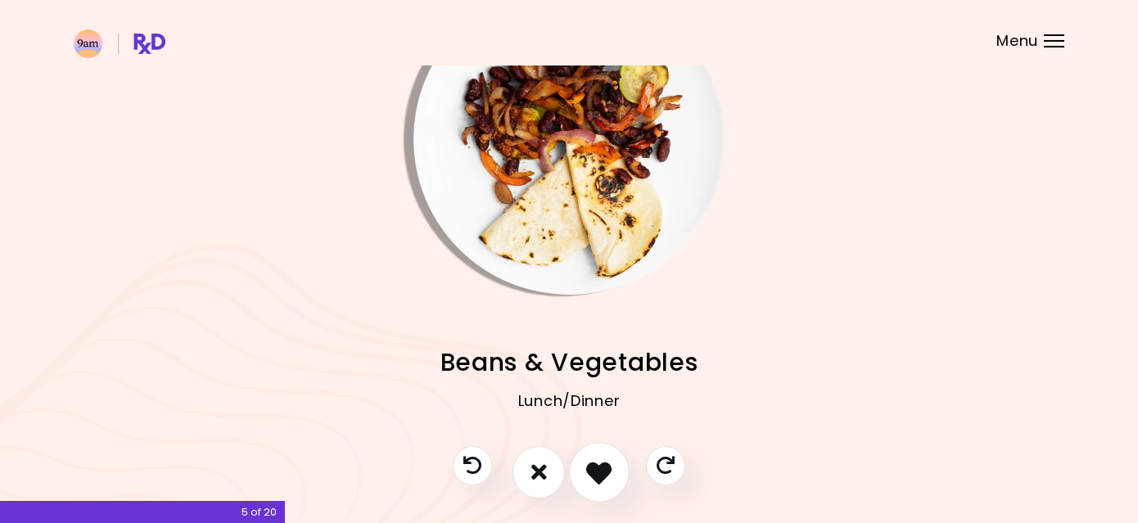
click at [602, 468] on icon "I like this recipe" at bounding box center [598, 471] width 25 height 25
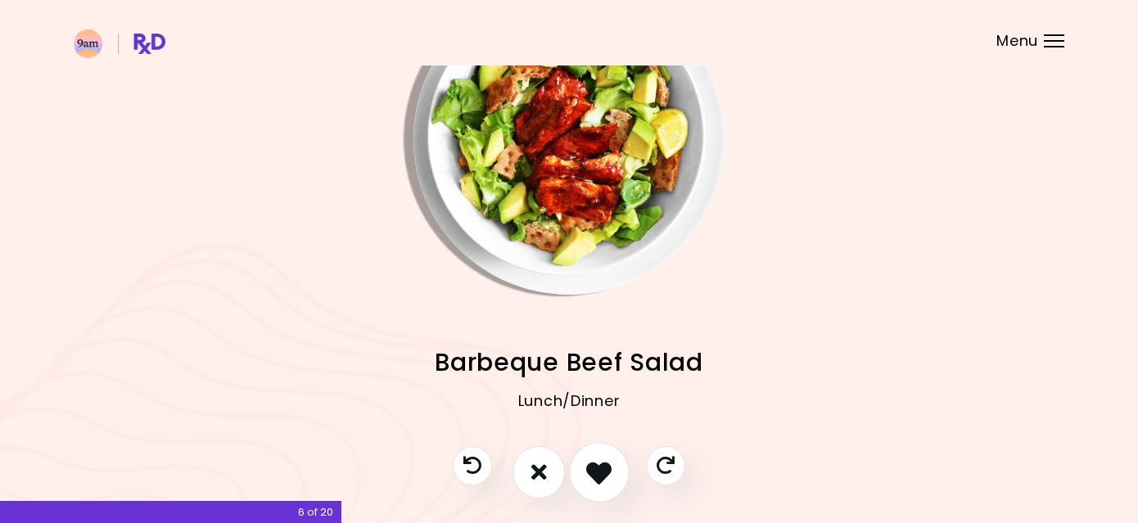
click at [602, 468] on icon "I like this recipe" at bounding box center [598, 471] width 25 height 25
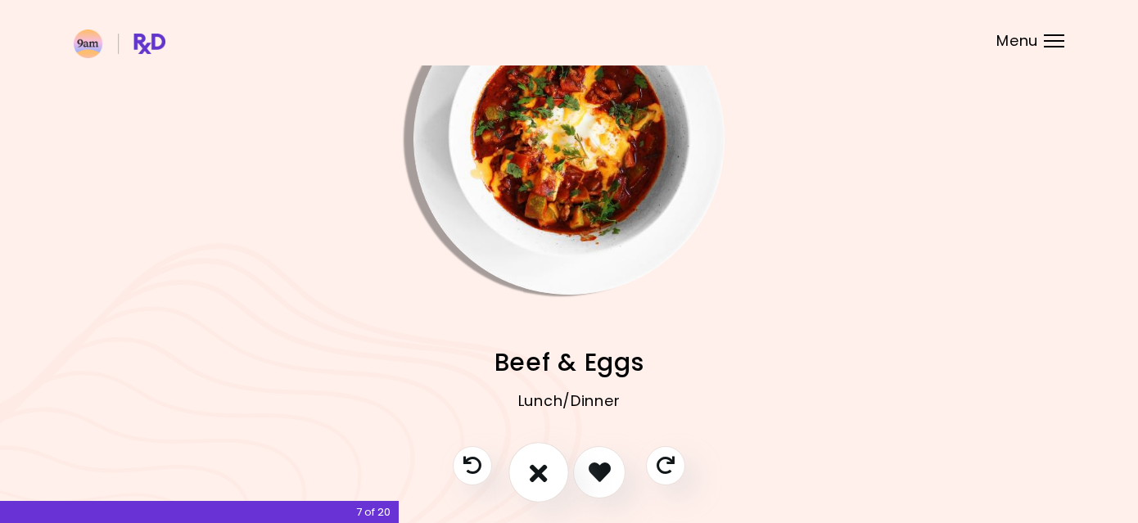
click at [541, 473] on icon "I don't like this recipe" at bounding box center [539, 471] width 18 height 25
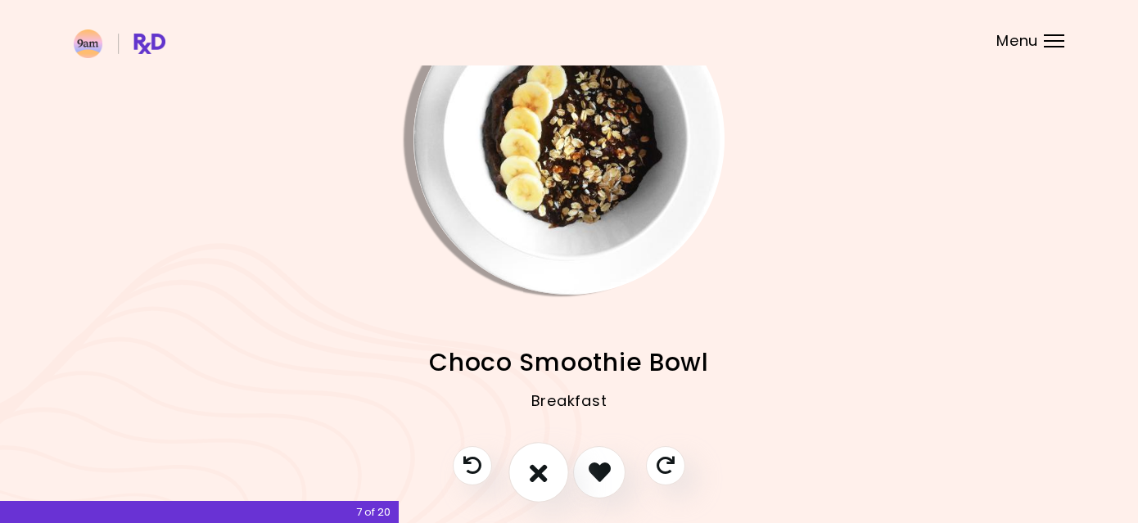
click at [541, 473] on icon "I don't like this recipe" at bounding box center [539, 471] width 18 height 25
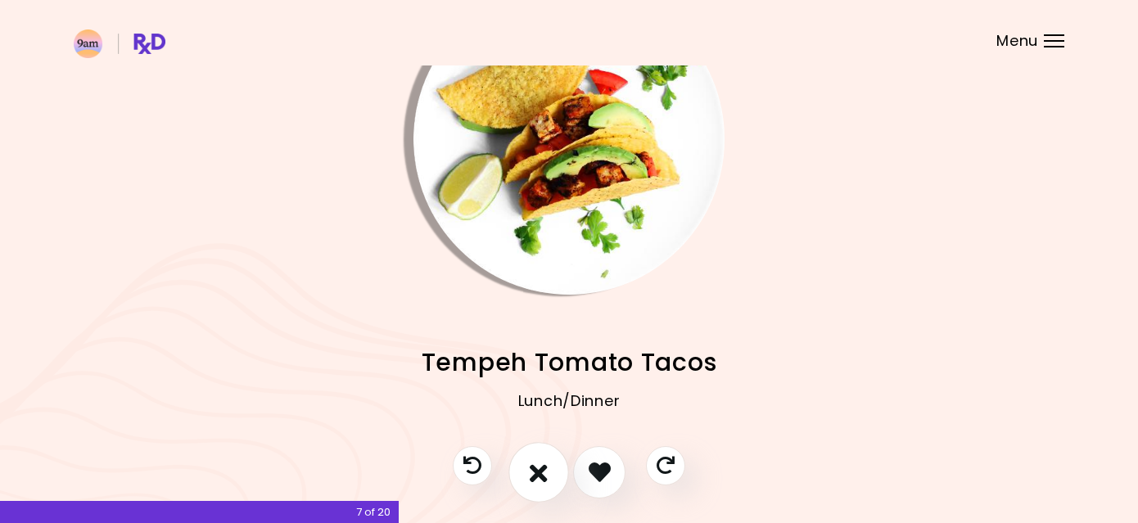
click at [541, 473] on icon "I don't like this recipe" at bounding box center [539, 471] width 18 height 25
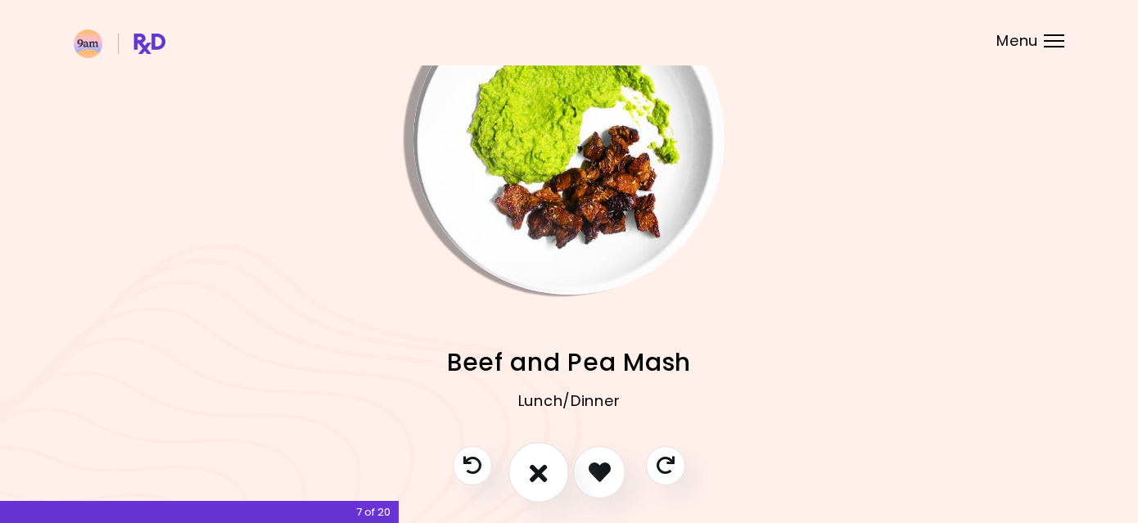
click at [541, 473] on icon "I don't like this recipe" at bounding box center [539, 471] width 18 height 25
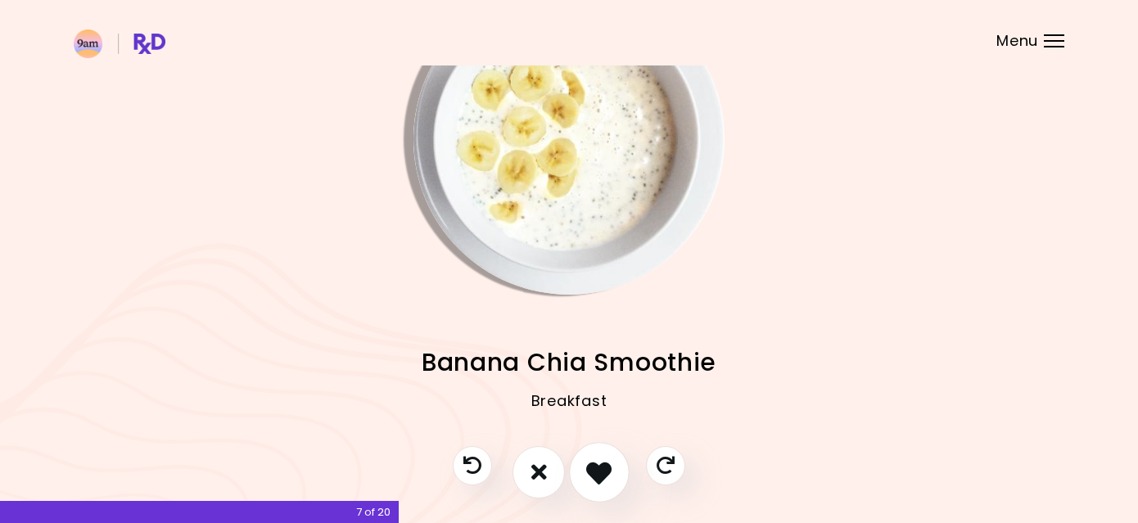
click at [606, 473] on icon "I like this recipe" at bounding box center [598, 471] width 25 height 25
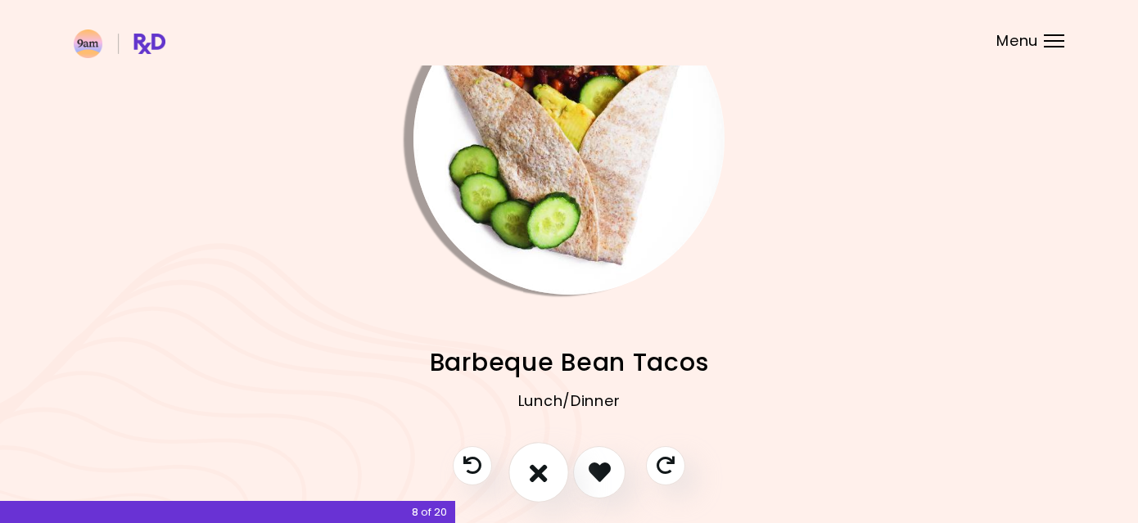
scroll to position [93, 0]
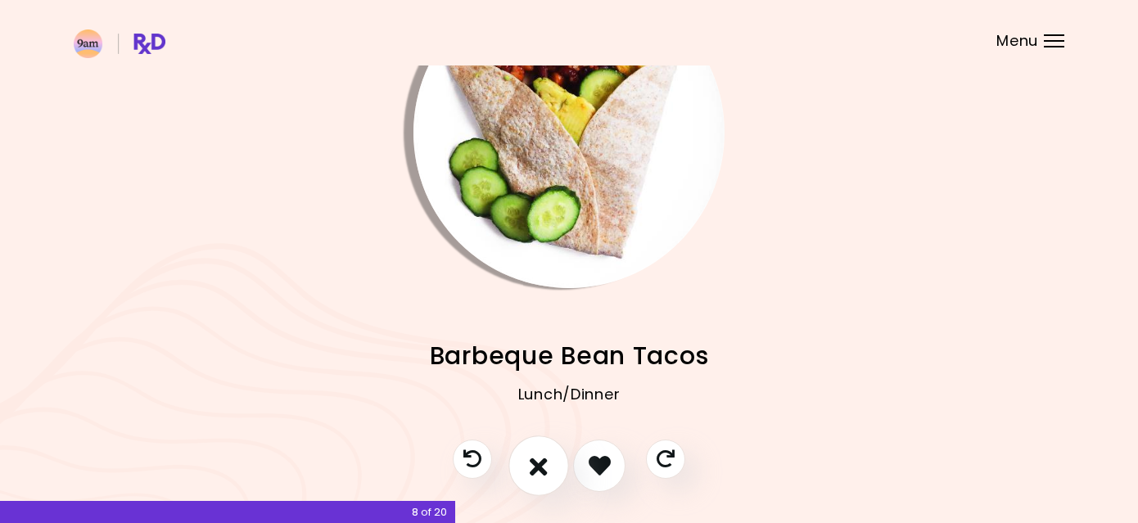
click at [544, 460] on icon "I don't like this recipe" at bounding box center [539, 465] width 18 height 25
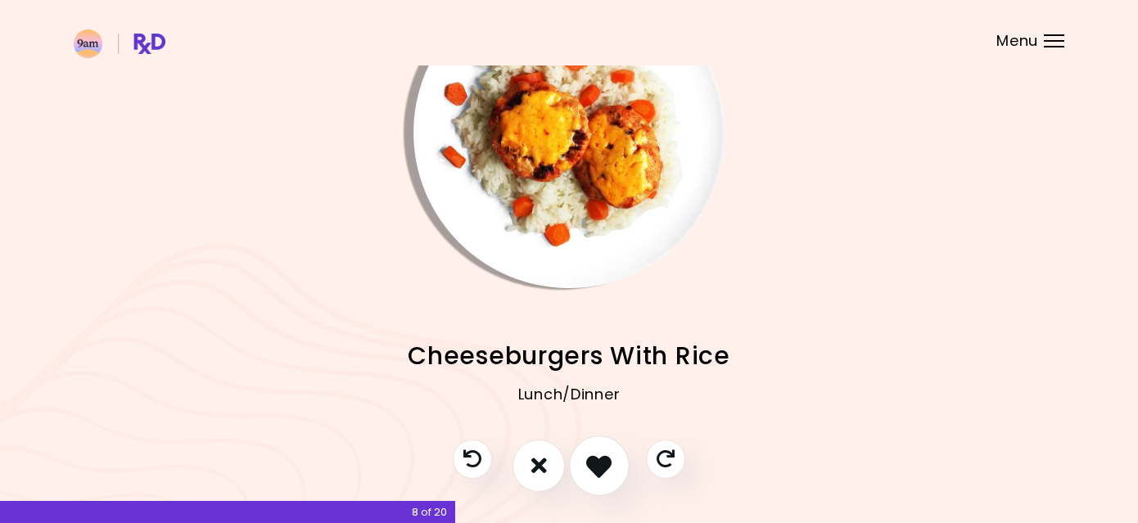
click at [604, 455] on icon "I like this recipe" at bounding box center [598, 465] width 25 height 25
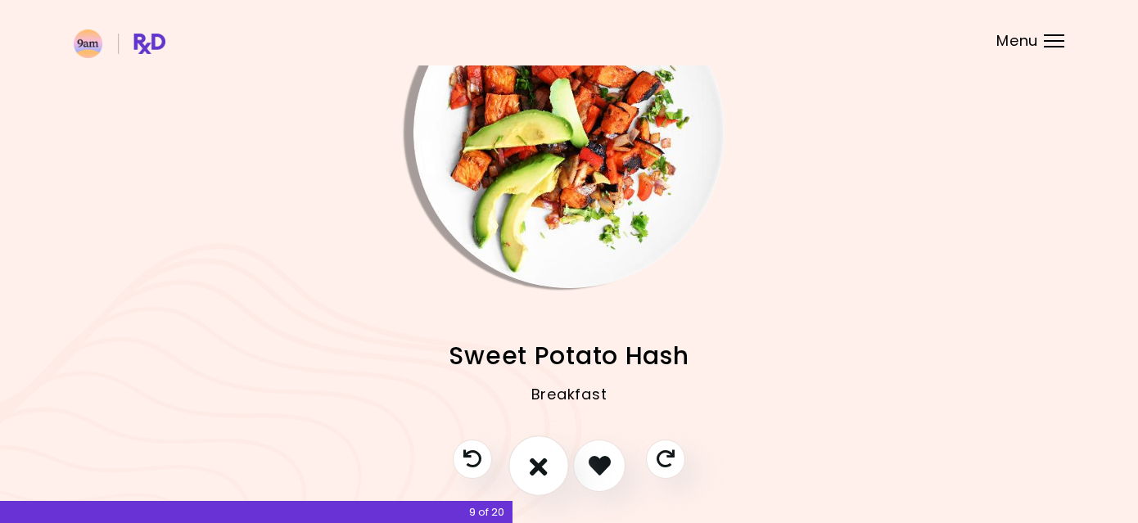
click at [560, 464] on button "I don't like this recipe" at bounding box center [539, 466] width 61 height 61
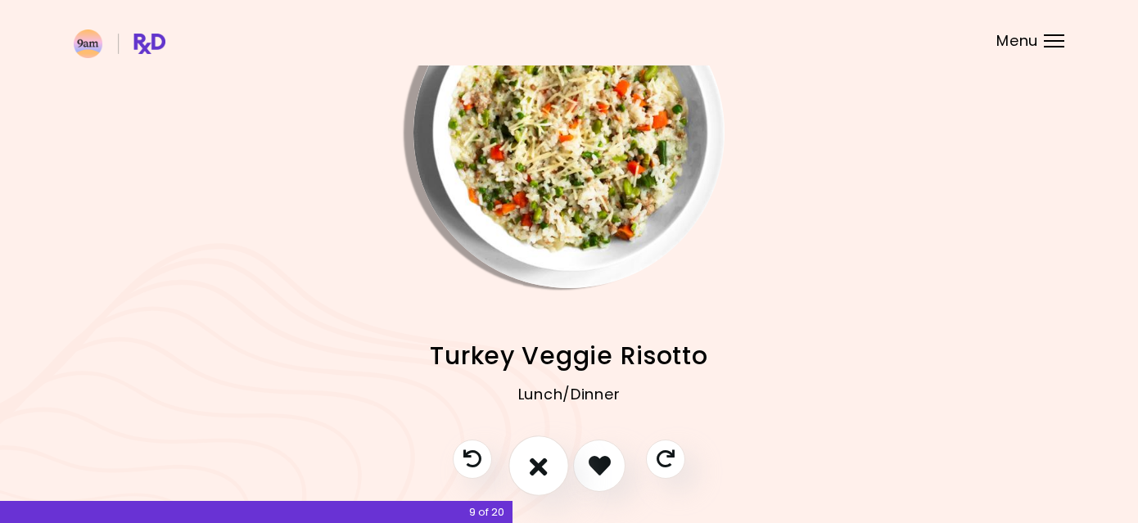
click at [540, 470] on icon "I don't like this recipe" at bounding box center [539, 465] width 18 height 25
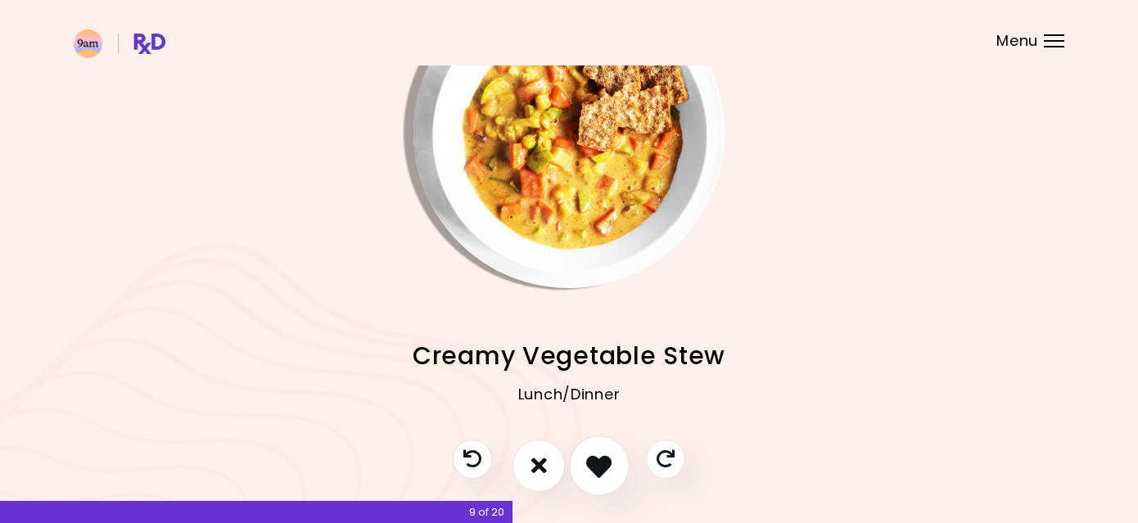
click at [591, 465] on icon "I like this recipe" at bounding box center [598, 465] width 25 height 25
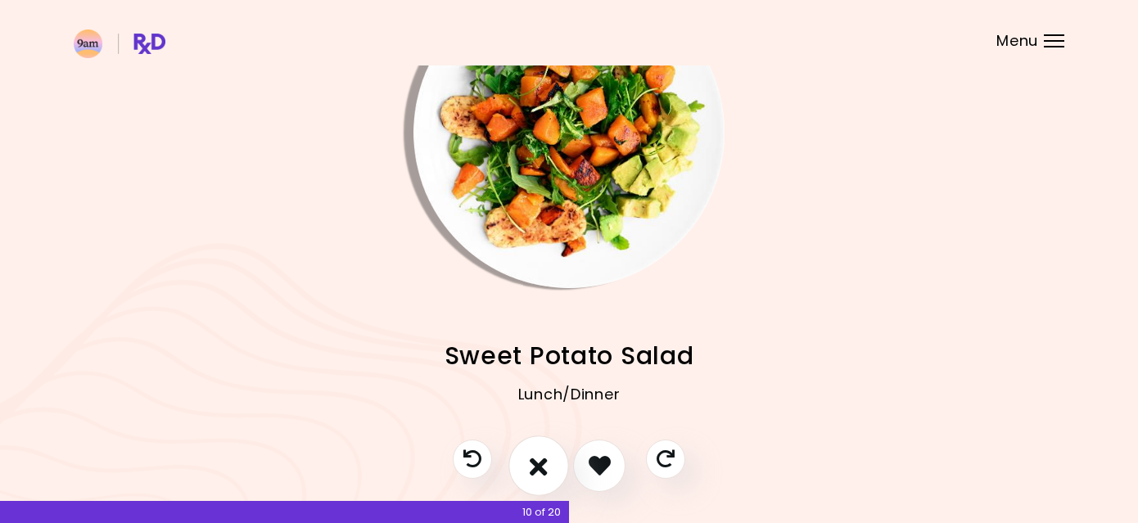
click at [545, 464] on icon "I don't like this recipe" at bounding box center [539, 465] width 18 height 25
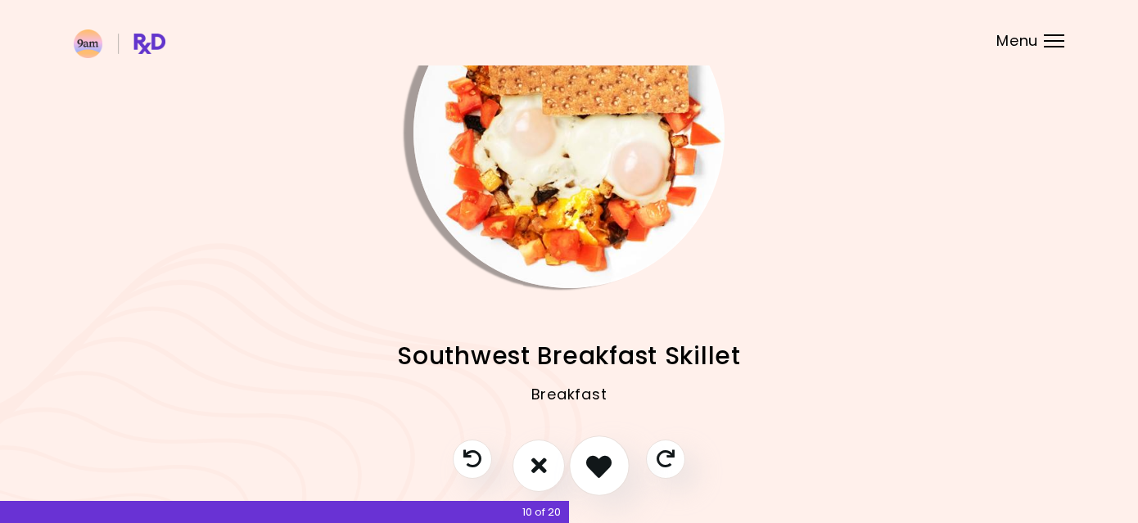
click at [601, 464] on icon "I like this recipe" at bounding box center [598, 465] width 25 height 25
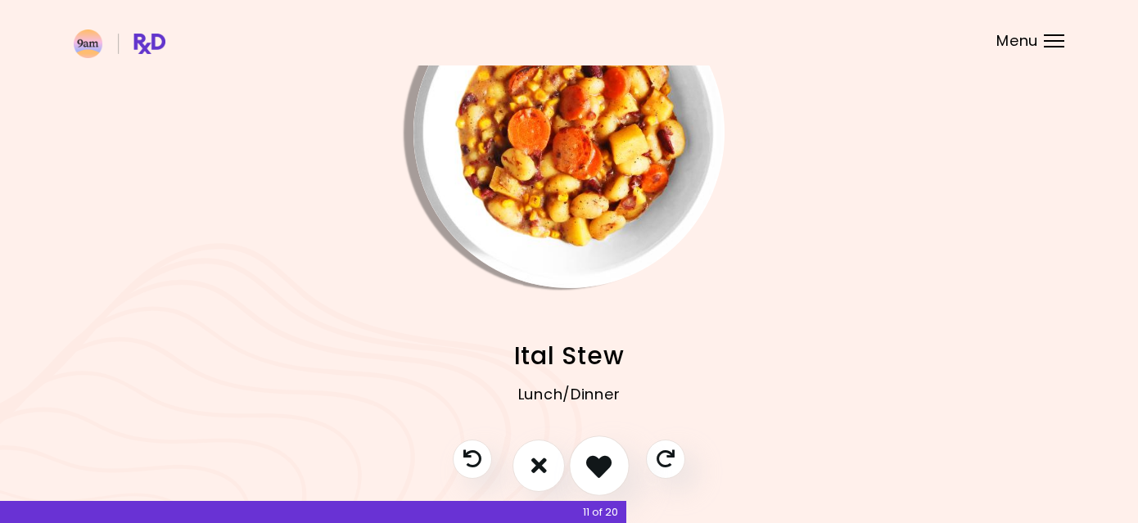
click at [595, 463] on icon "I like this recipe" at bounding box center [598, 465] width 25 height 25
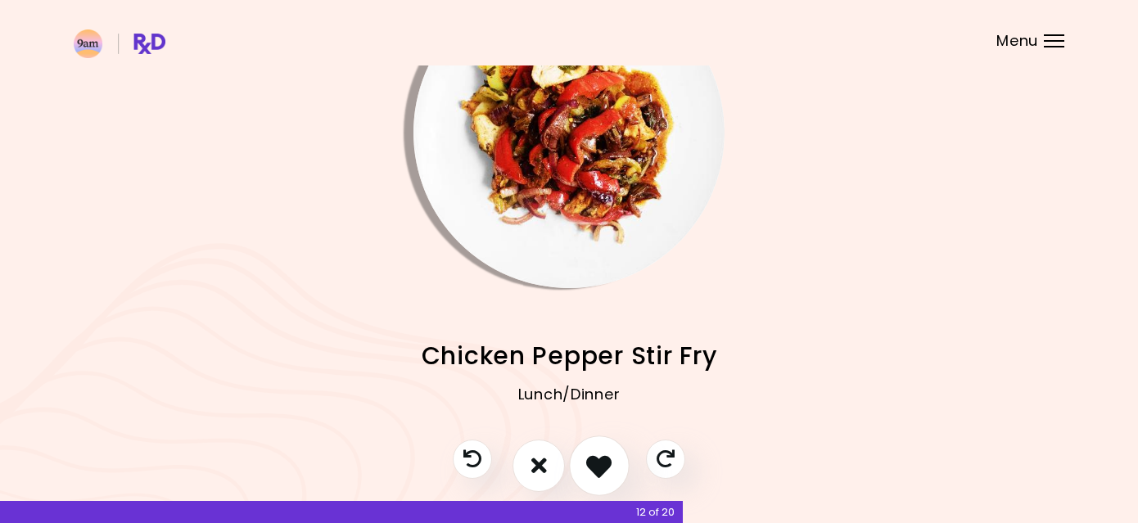
click at [595, 463] on icon "I like this recipe" at bounding box center [598, 465] width 25 height 25
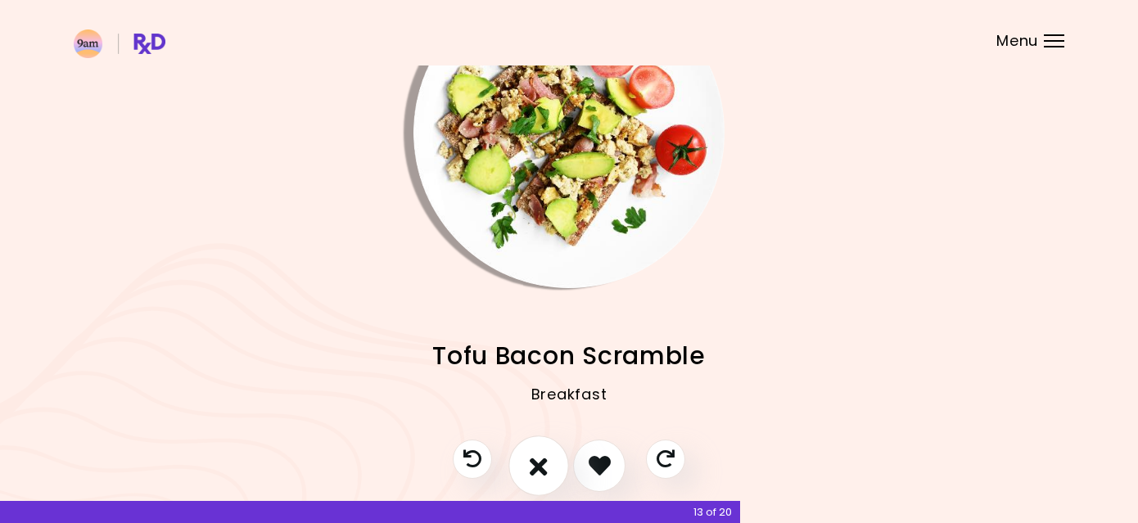
click at [539, 471] on icon "I don't like this recipe" at bounding box center [539, 465] width 18 height 25
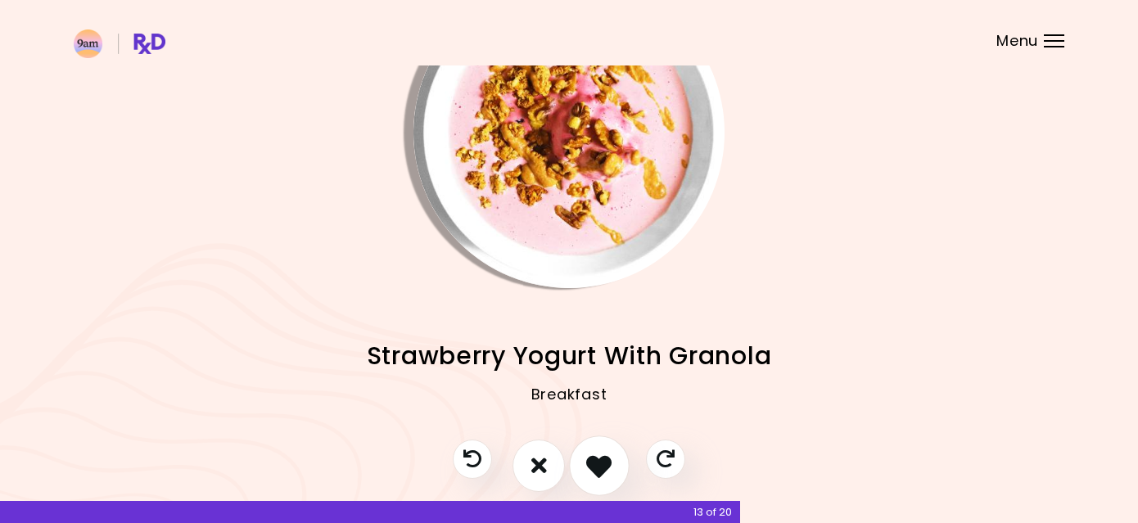
click at [602, 466] on icon "I like this recipe" at bounding box center [598, 465] width 25 height 25
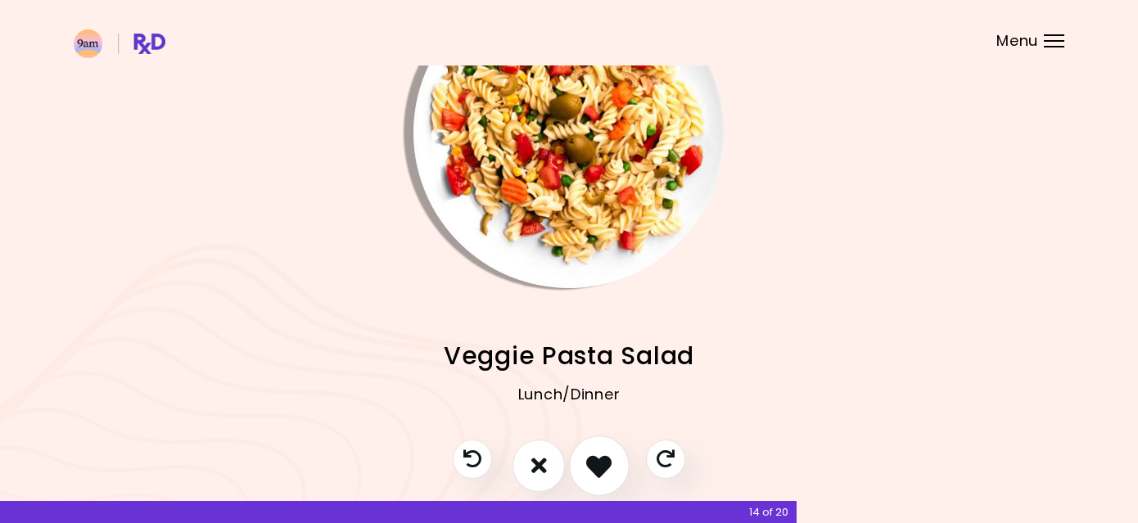
click at [600, 462] on icon "I like this recipe" at bounding box center [598, 465] width 25 height 25
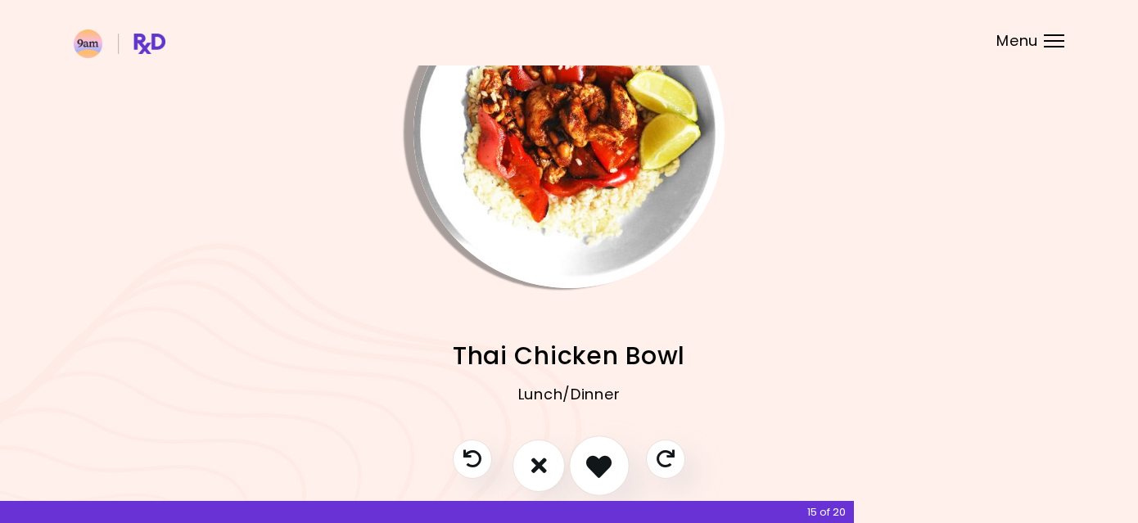
click at [600, 462] on icon "I like this recipe" at bounding box center [598, 465] width 25 height 25
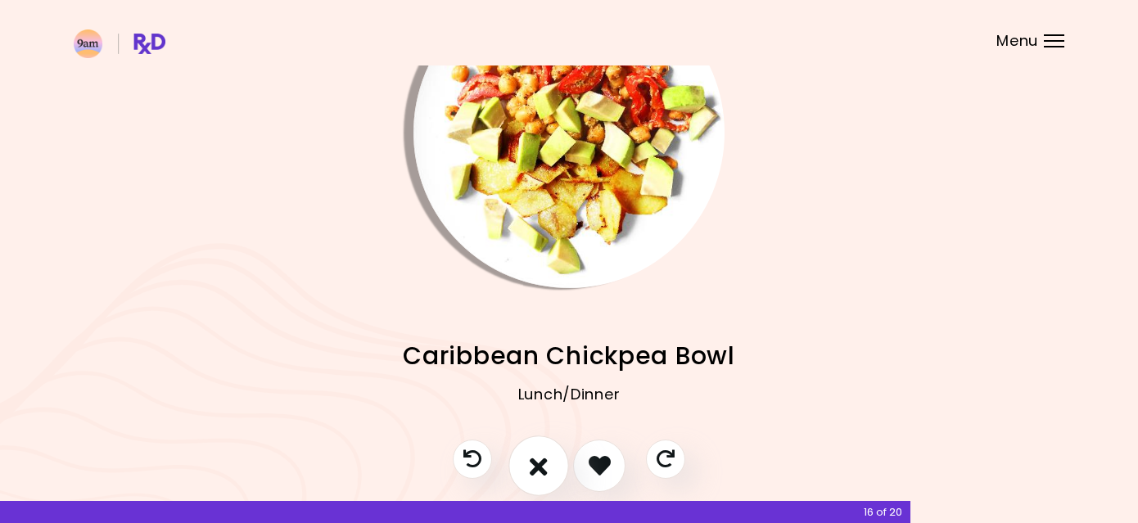
click at [545, 460] on icon "I don't like this recipe" at bounding box center [539, 465] width 18 height 25
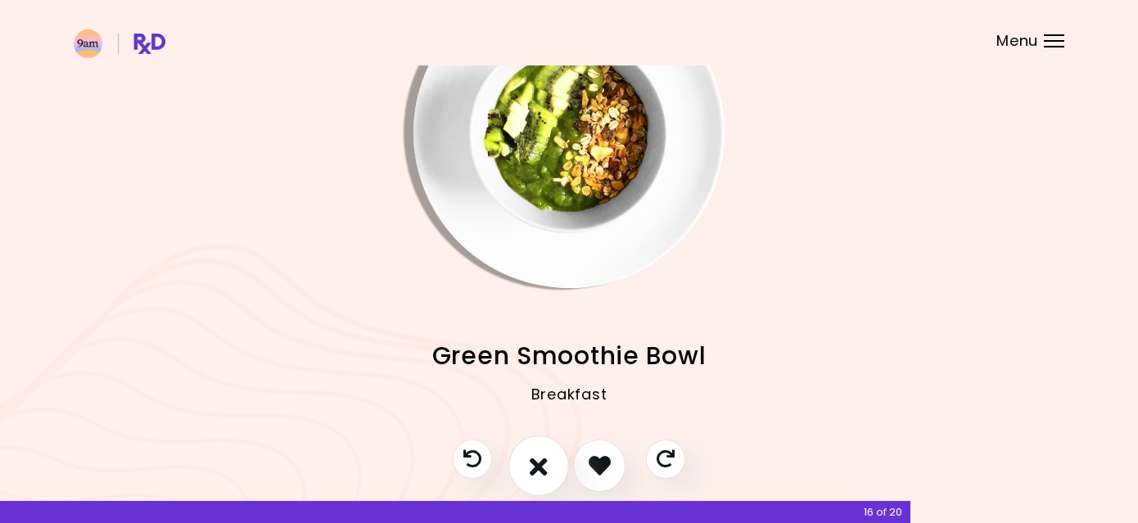
click at [545, 460] on icon "I don't like this recipe" at bounding box center [539, 465] width 18 height 25
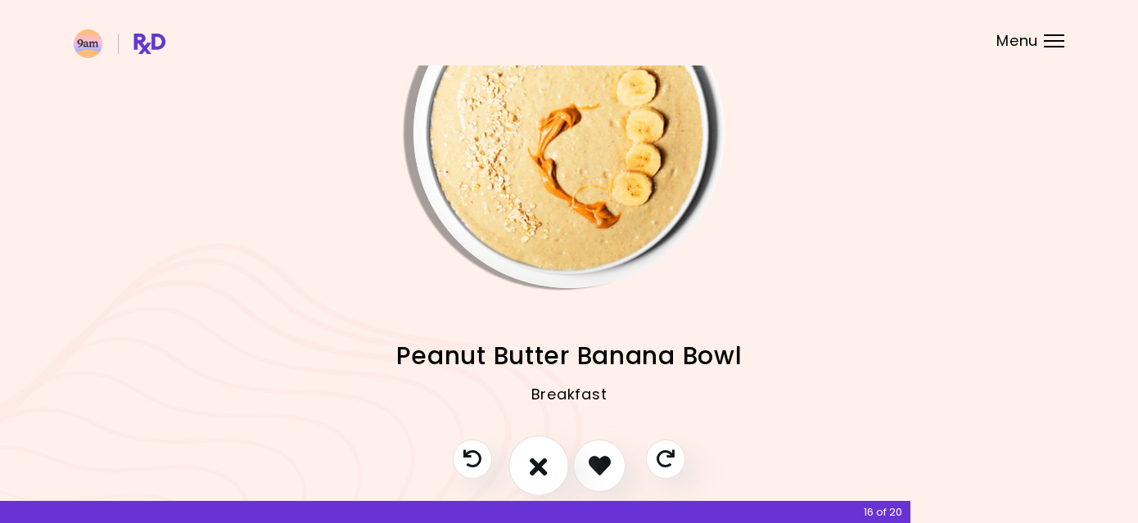
click at [545, 460] on icon "I don't like this recipe" at bounding box center [539, 465] width 18 height 25
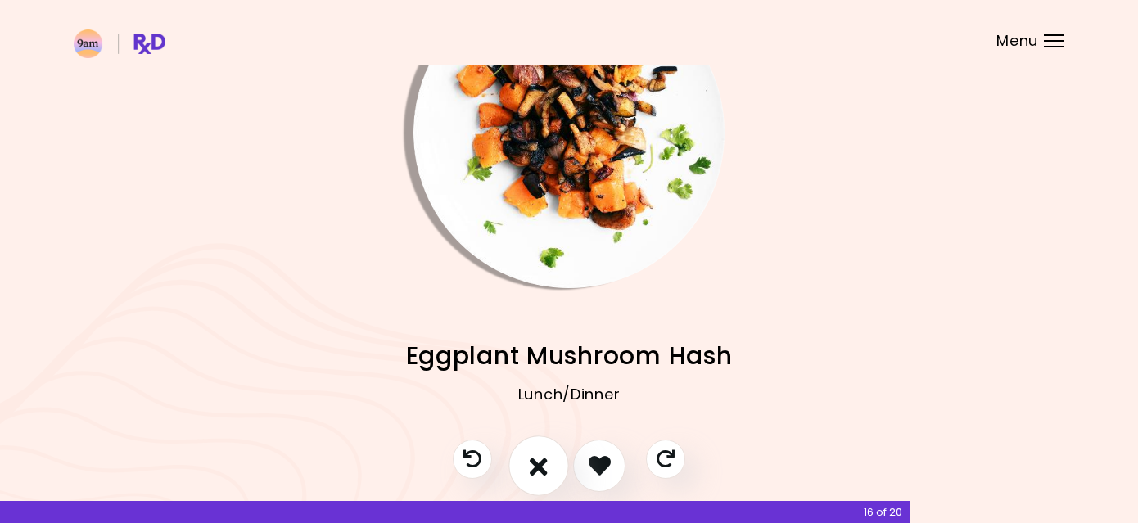
click at [545, 460] on icon "I don't like this recipe" at bounding box center [539, 465] width 18 height 25
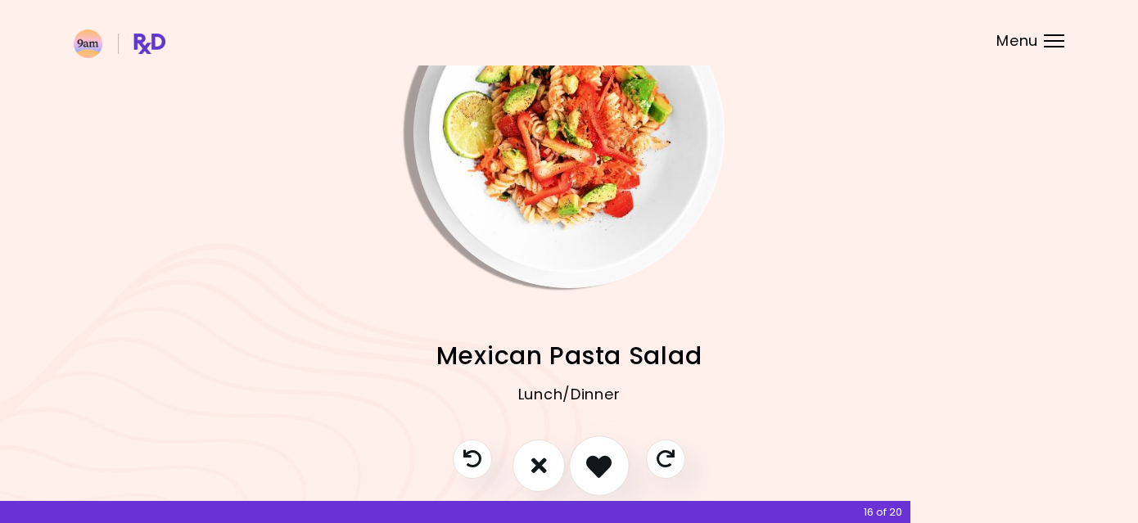
click at [599, 459] on icon "I like this recipe" at bounding box center [598, 465] width 25 height 25
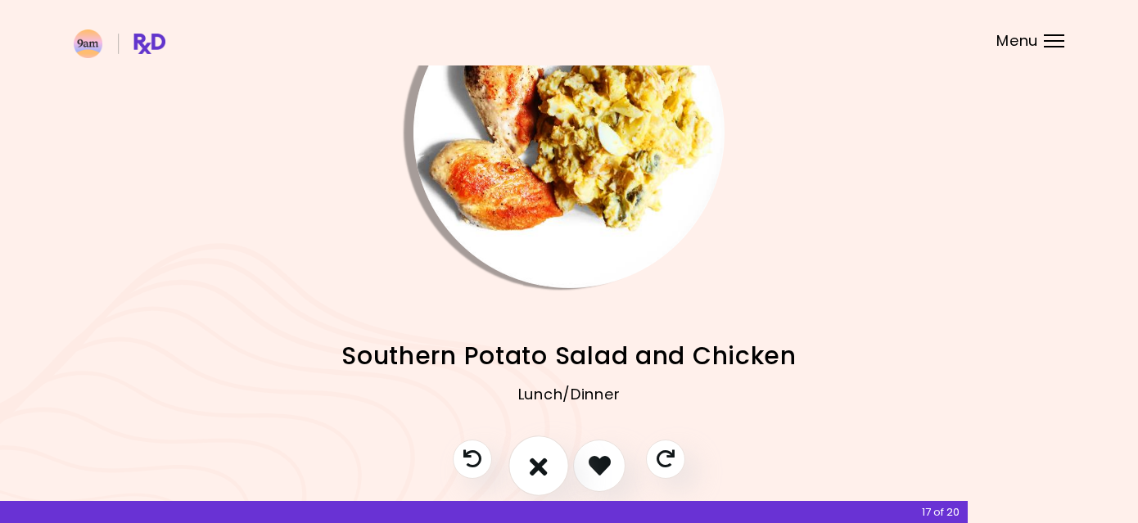
click at [532, 459] on icon "I don't like this recipe" at bounding box center [539, 465] width 18 height 25
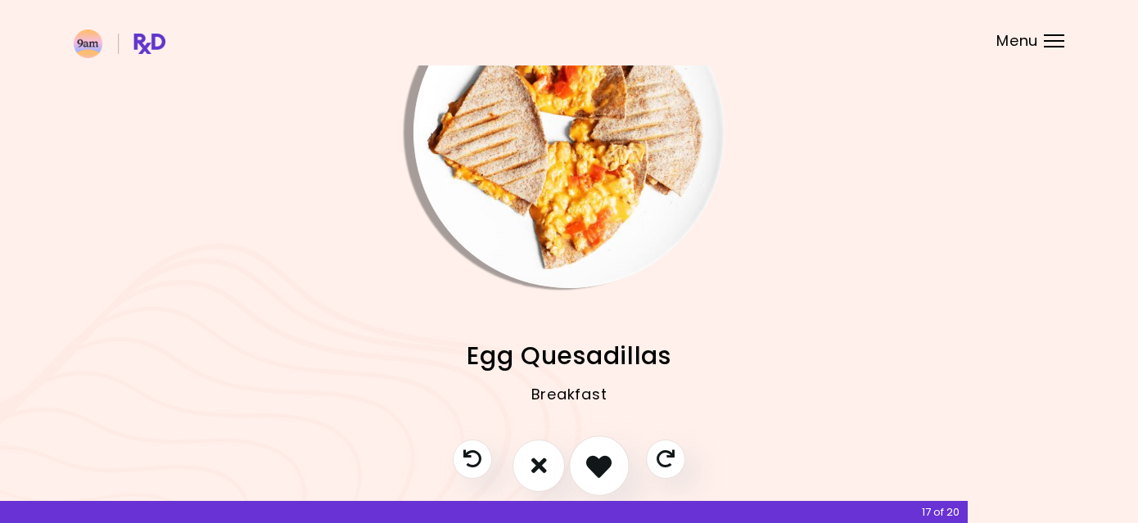
click at [600, 461] on icon "I like this recipe" at bounding box center [598, 465] width 25 height 25
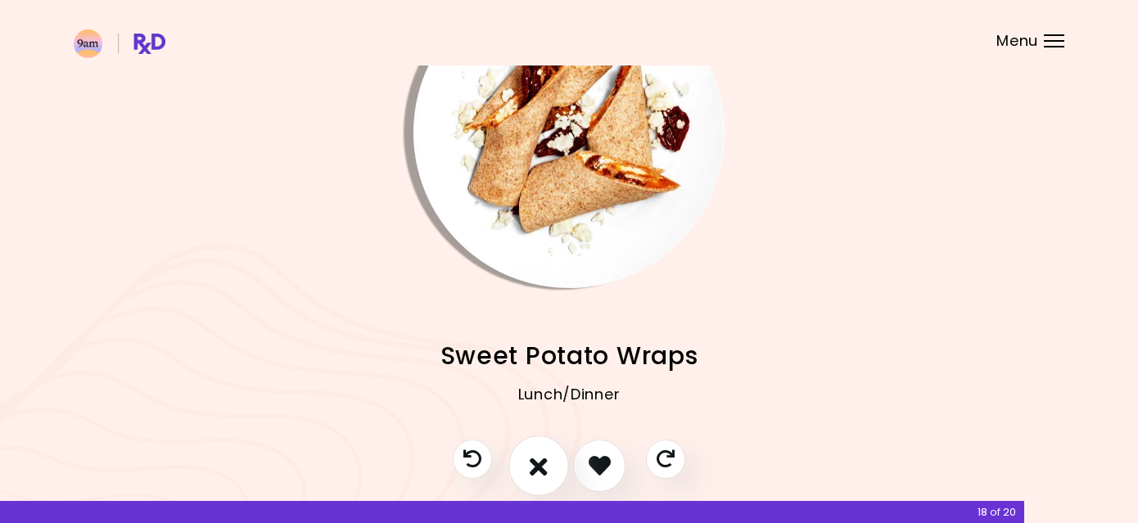
click at [540, 459] on icon "I don't like this recipe" at bounding box center [539, 465] width 18 height 25
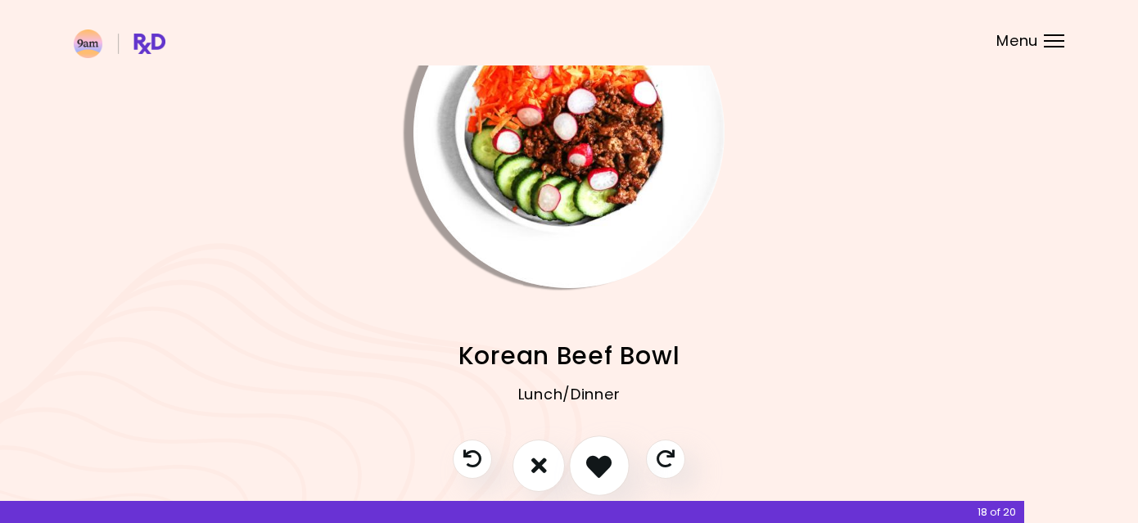
click at [609, 462] on icon "I like this recipe" at bounding box center [598, 465] width 25 height 25
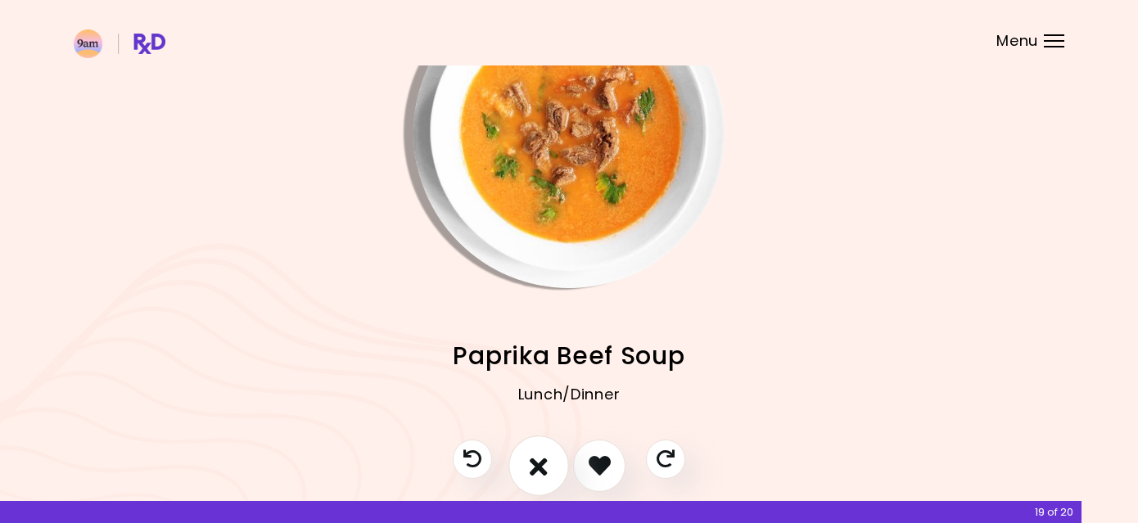
click at [541, 460] on icon "I don't like this recipe" at bounding box center [539, 465] width 18 height 25
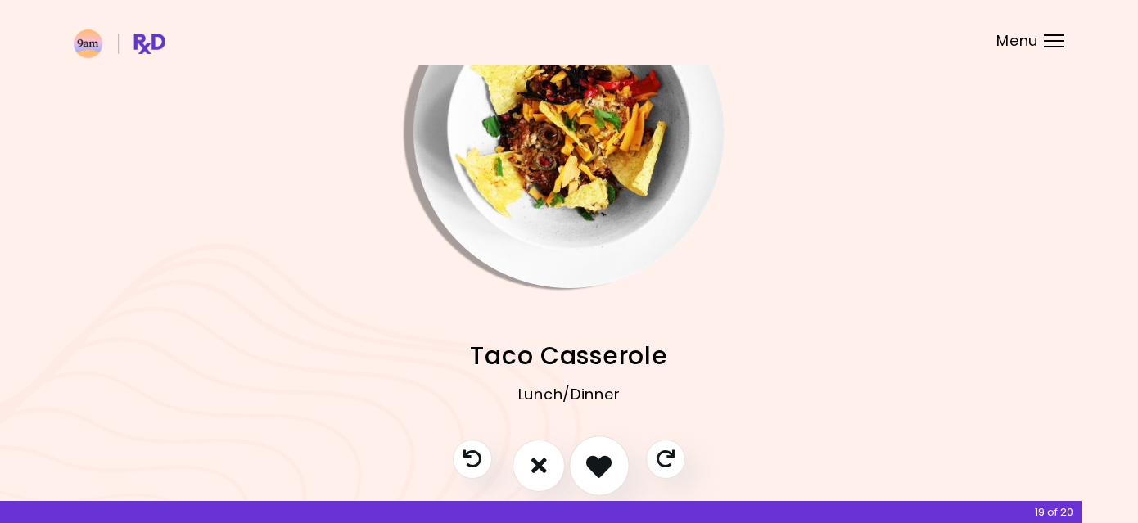
click at [592, 470] on icon "I like this recipe" at bounding box center [598, 465] width 25 height 25
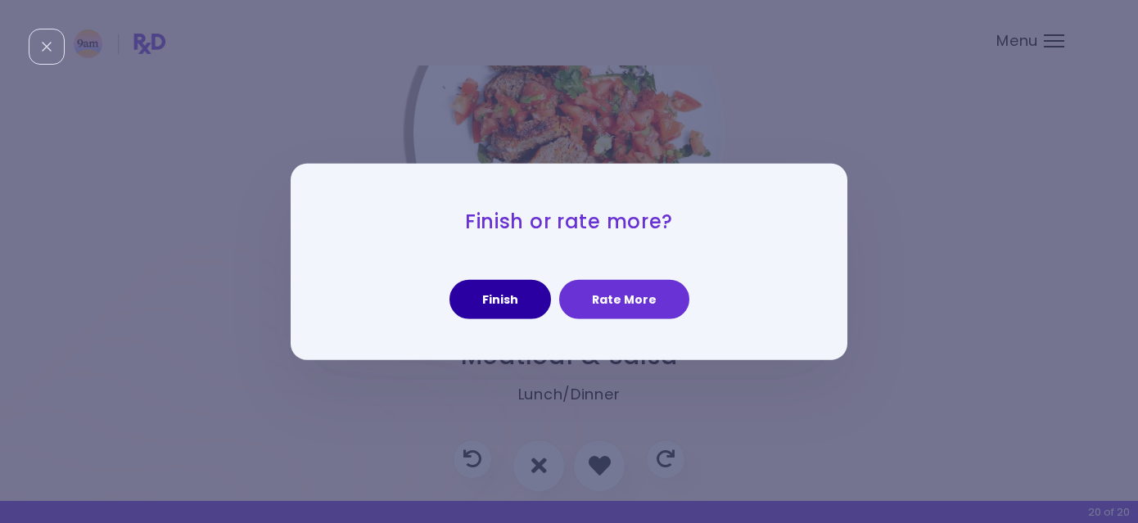
click at [510, 304] on button "Finish" at bounding box center [501, 299] width 102 height 39
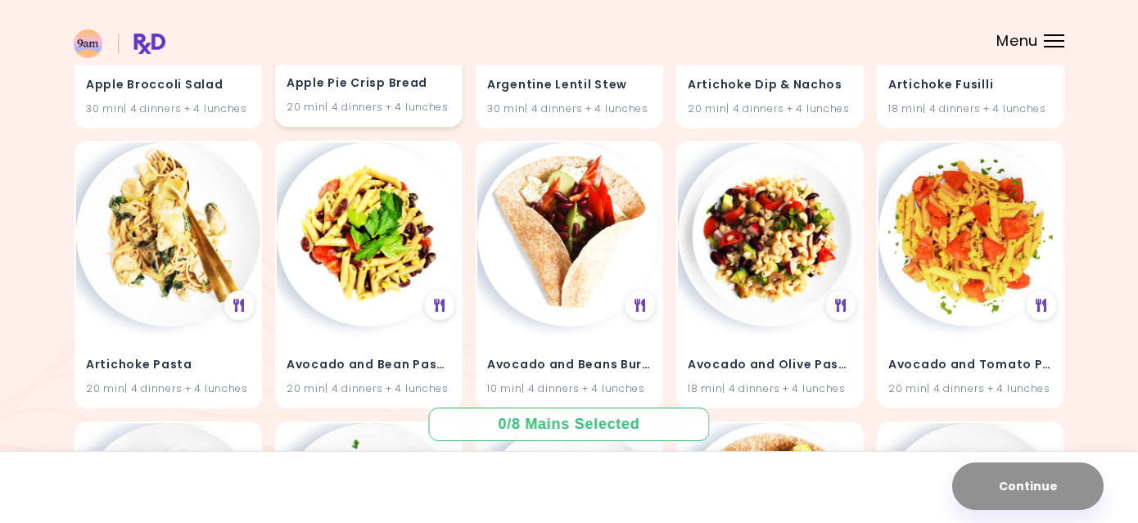
scroll to position [395, 0]
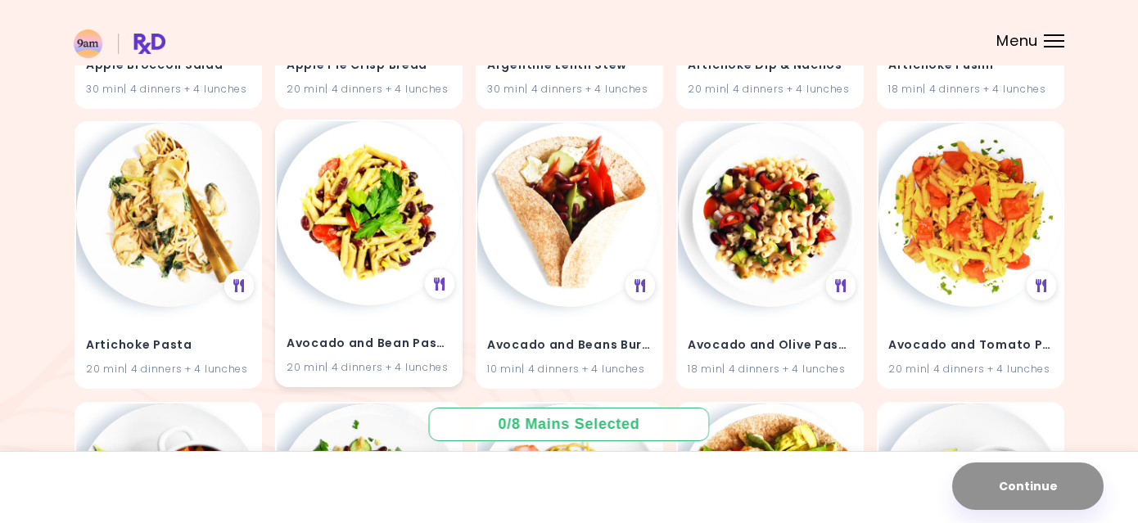
click at [366, 336] on h4 "Avocado and Bean Pasta Salad" at bounding box center [369, 344] width 165 height 26
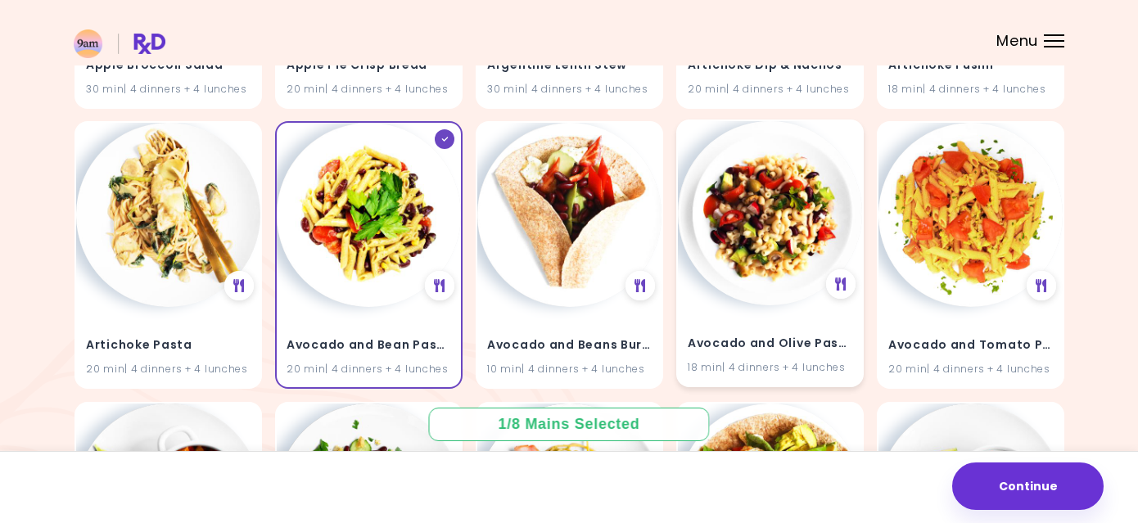
click at [709, 310] on div "Avocado and Olive Pasta Salad 18 min | 4 dinners + 4 lunches" at bounding box center [770, 346] width 184 height 80
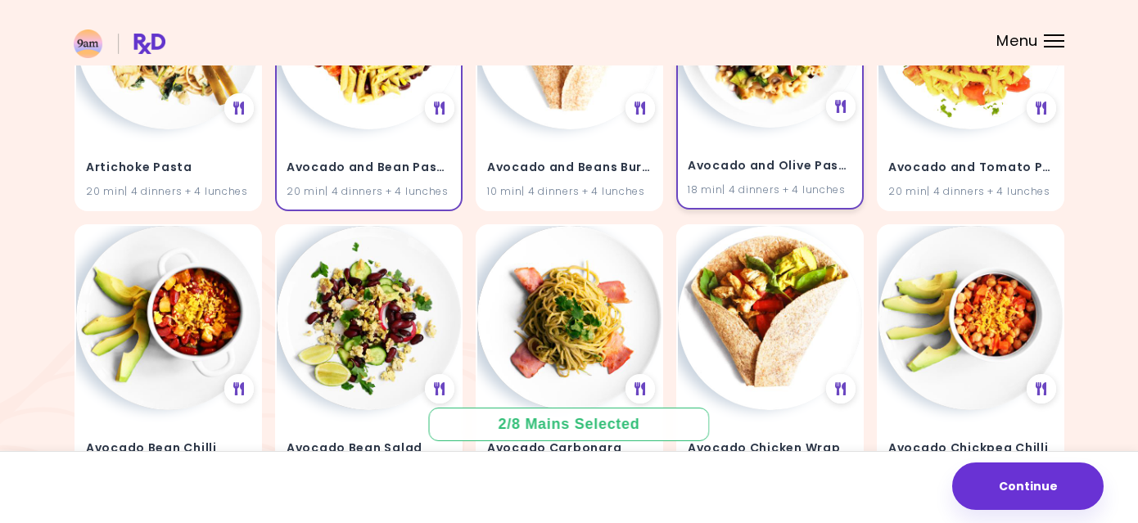
scroll to position [641, 0]
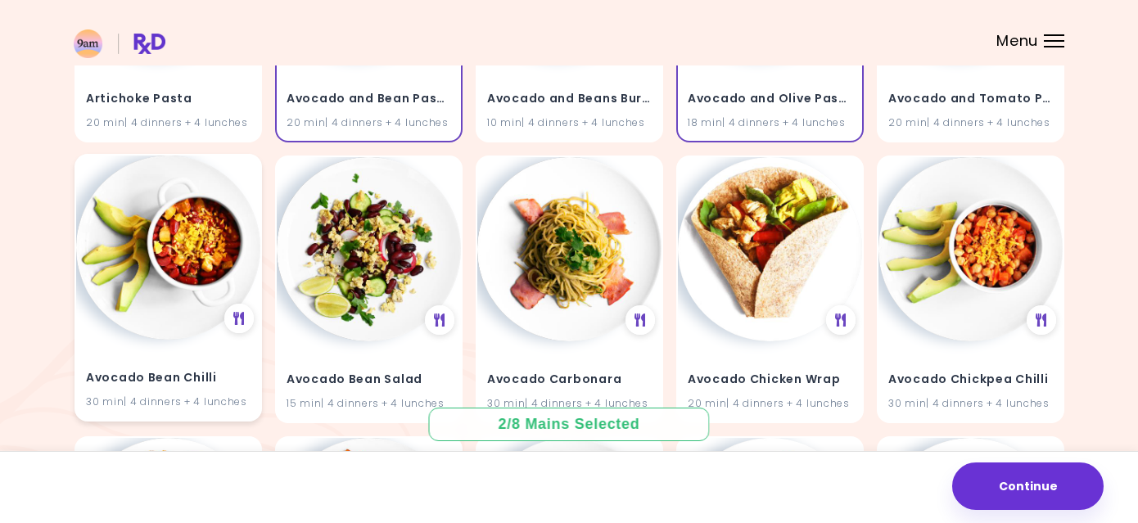
click at [168, 338] on img at bounding box center [168, 248] width 184 height 184
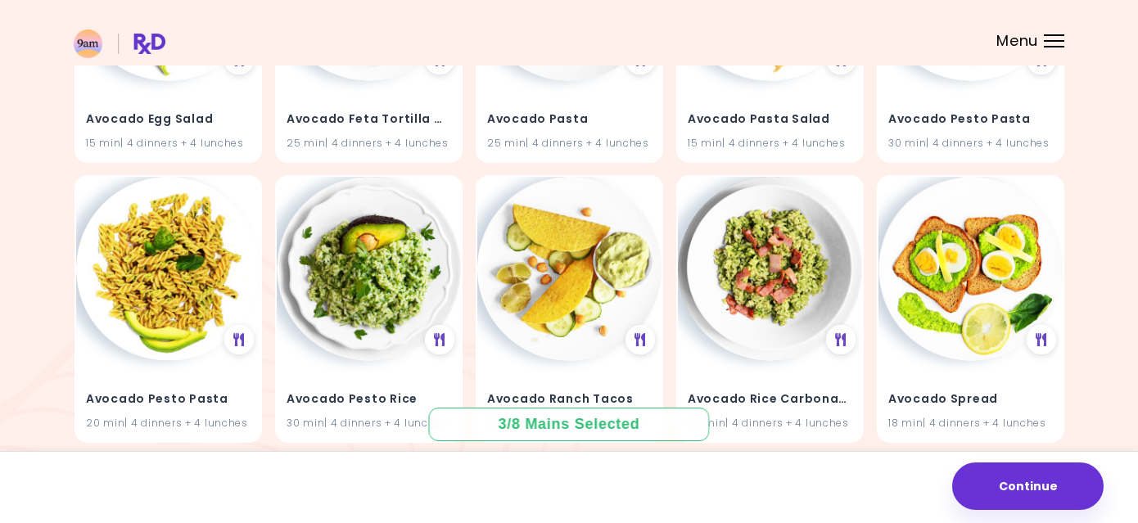
scroll to position [1494, 0]
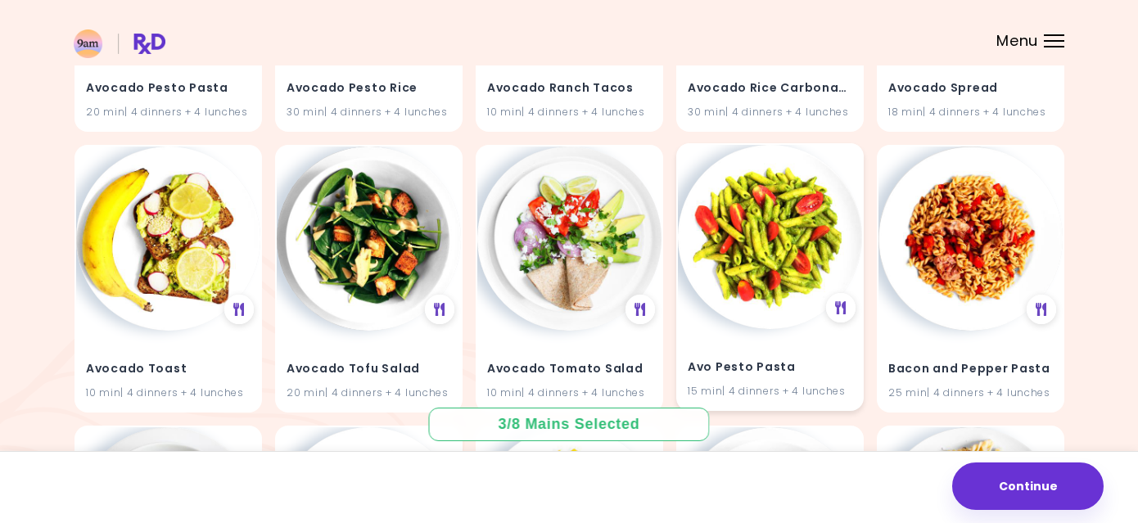
click at [752, 270] on img at bounding box center [770, 237] width 184 height 184
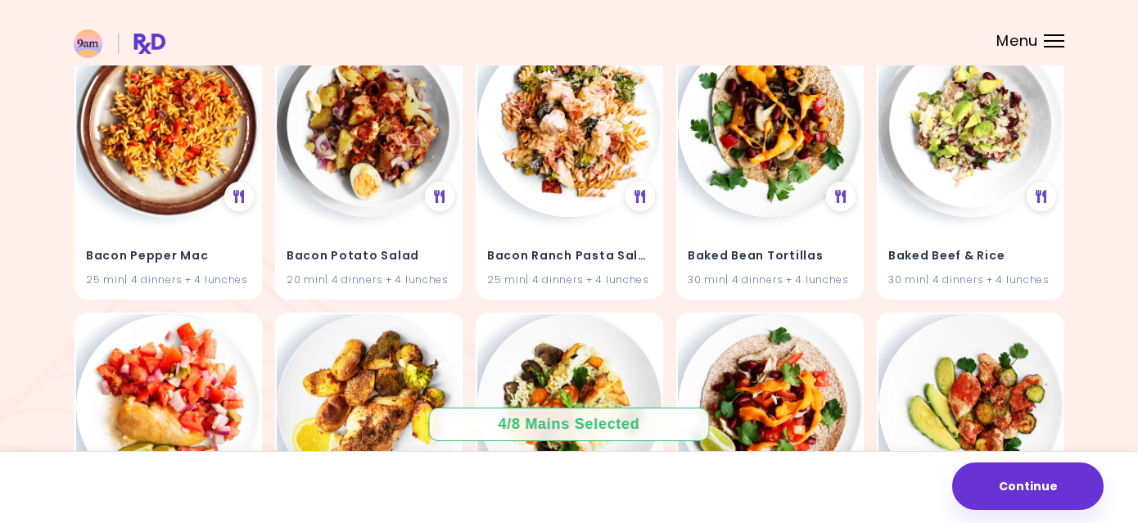
scroll to position [2362, 0]
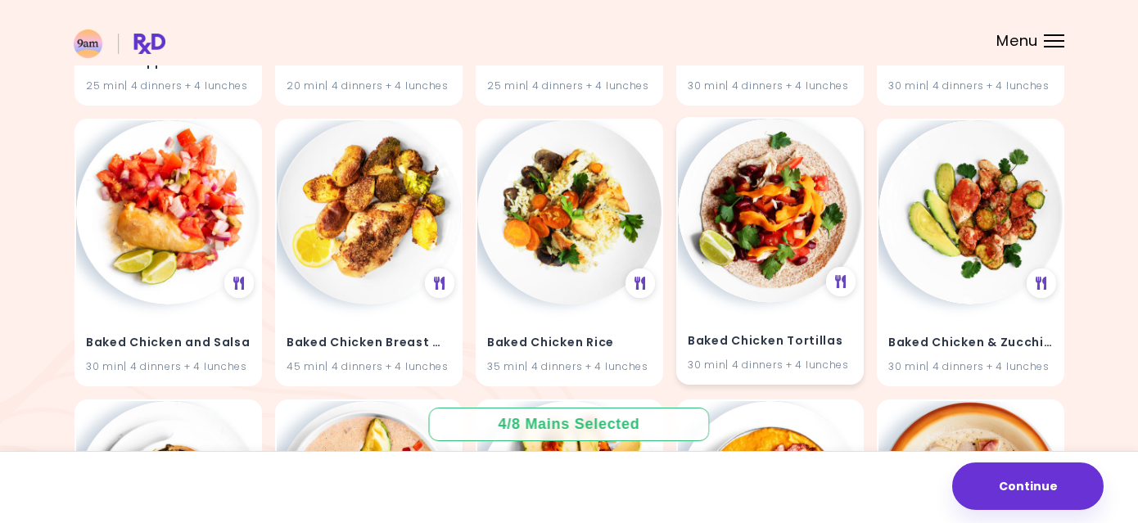
click at [776, 260] on img at bounding box center [770, 211] width 184 height 184
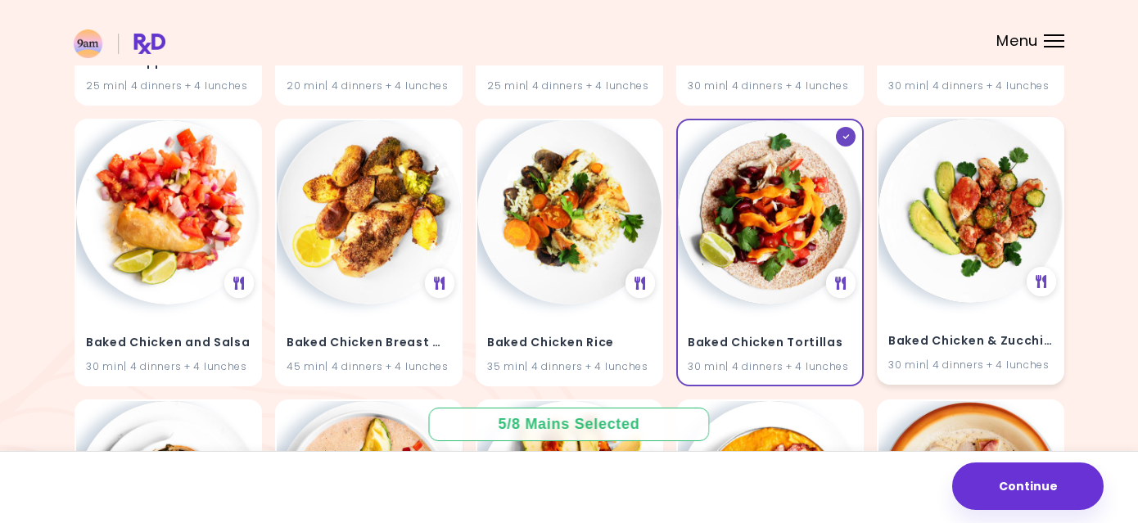
click at [938, 213] on img at bounding box center [971, 211] width 184 height 184
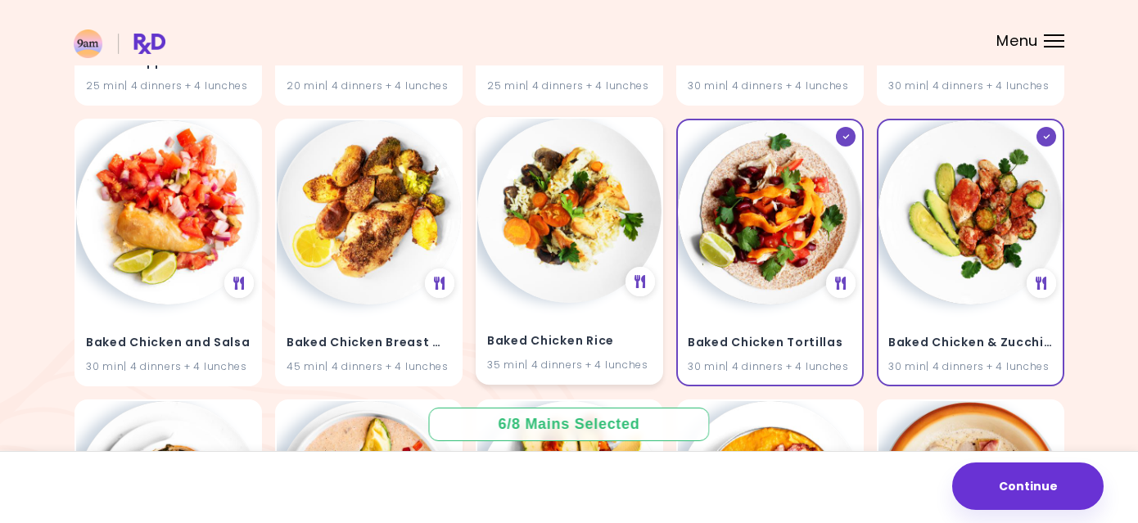
click at [547, 245] on img at bounding box center [570, 211] width 184 height 184
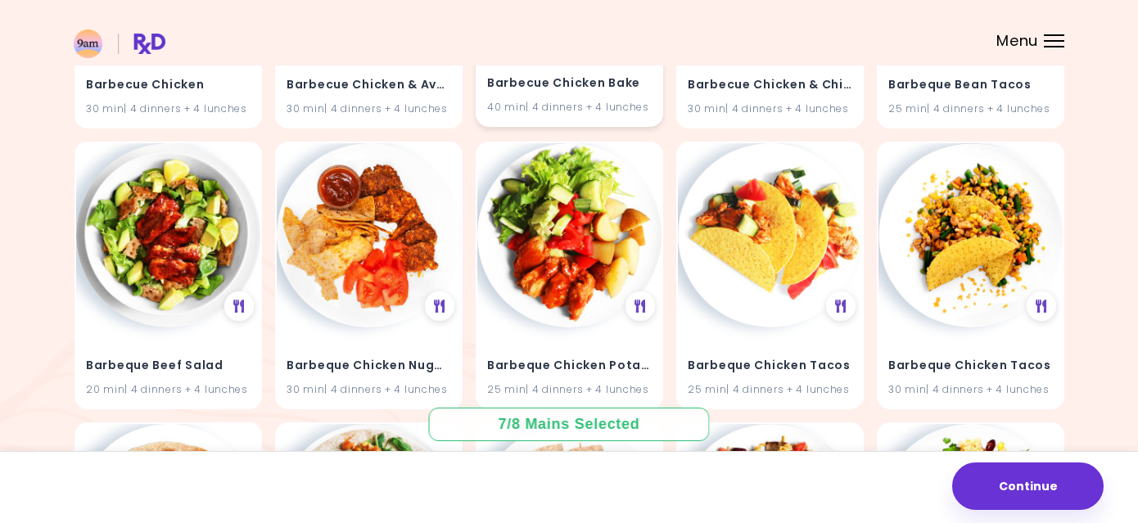
scroll to position [3591, 0]
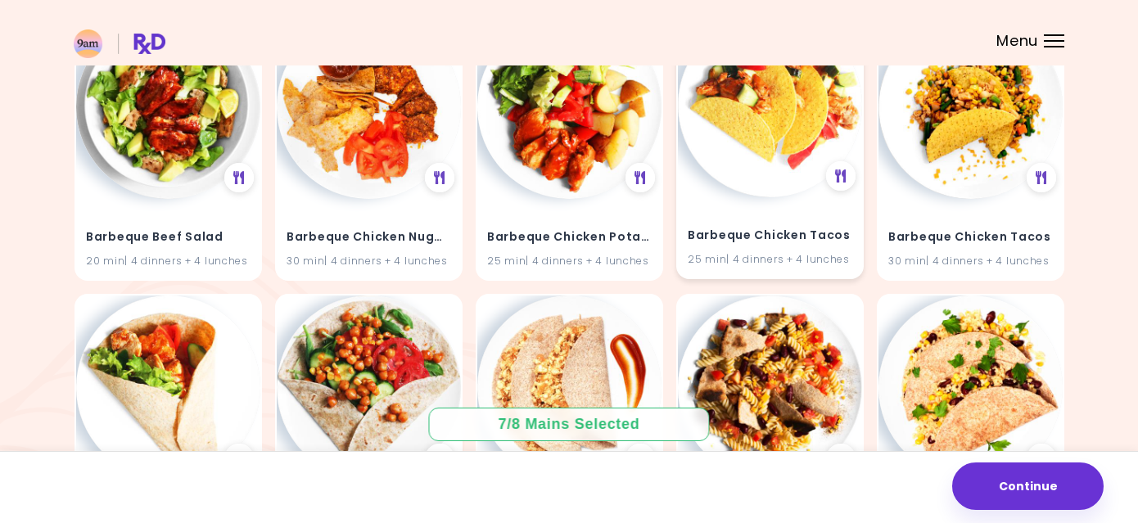
click at [758, 194] on img at bounding box center [770, 105] width 184 height 184
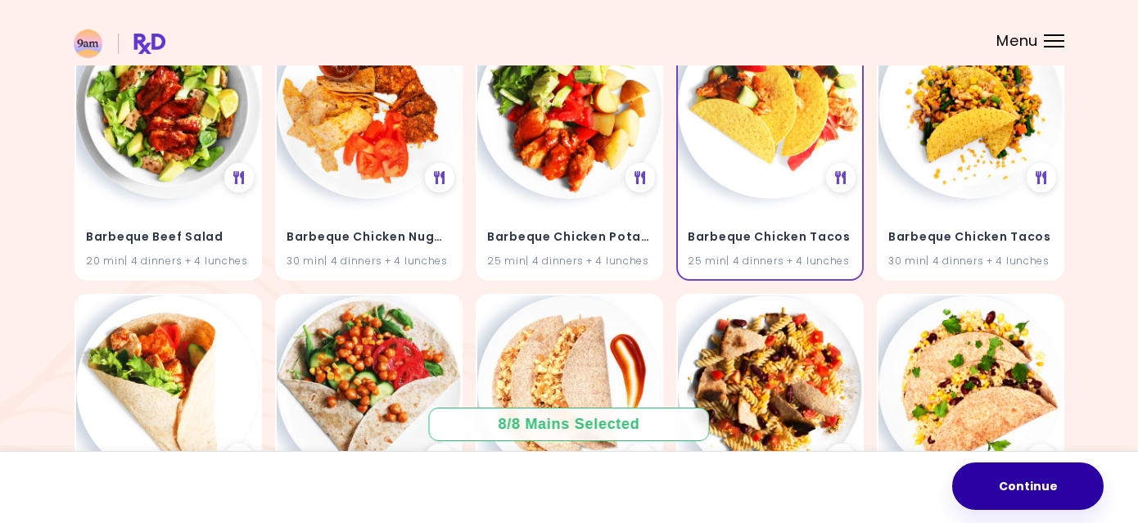
click at [1029, 478] on button "Continue" at bounding box center [1029, 487] width 152 height 48
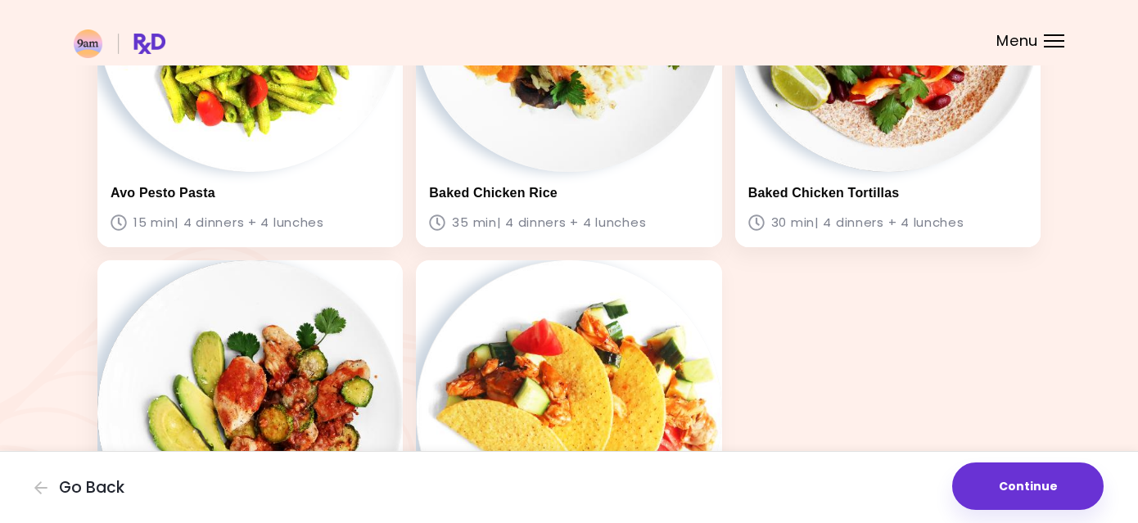
scroll to position [883, 0]
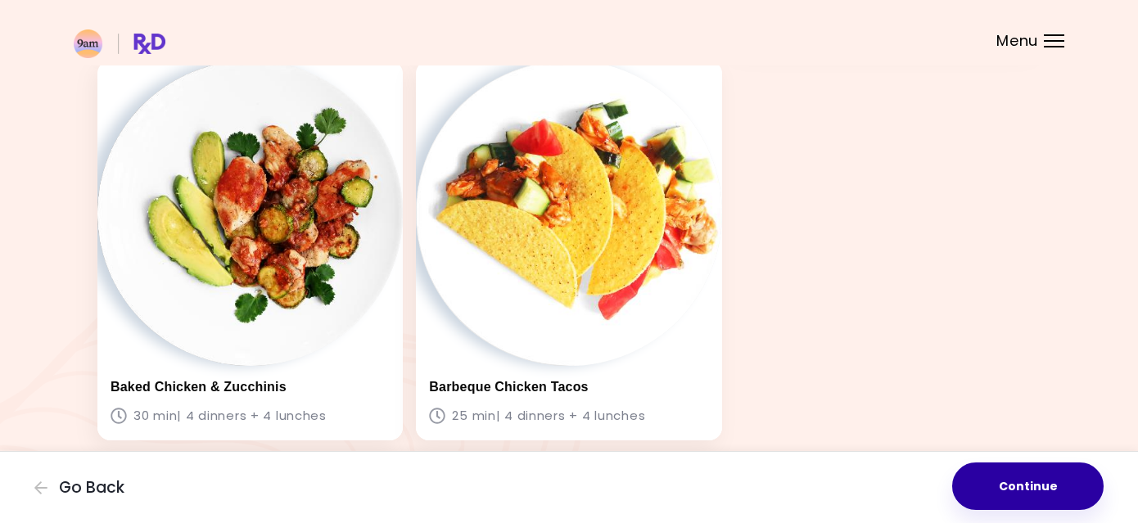
click at [1036, 495] on button "Continue" at bounding box center [1029, 487] width 152 height 48
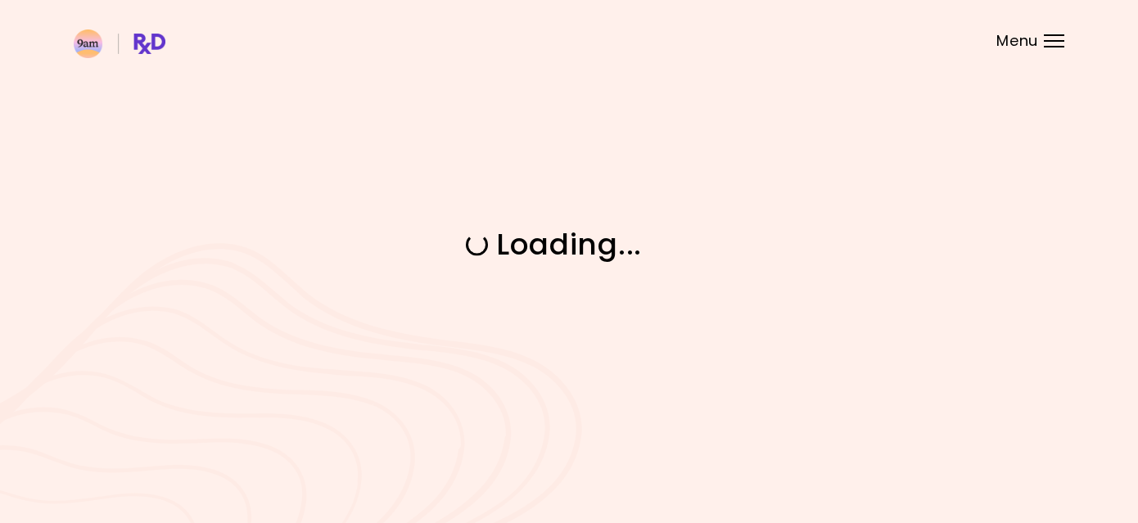
scroll to position [0, 0]
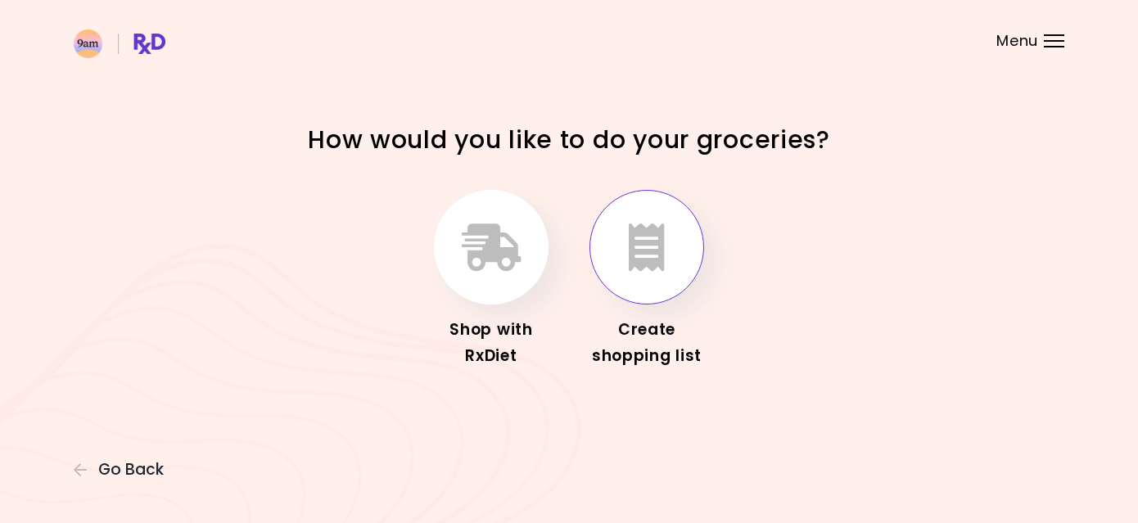
click at [633, 238] on icon "button" at bounding box center [647, 248] width 36 height 48
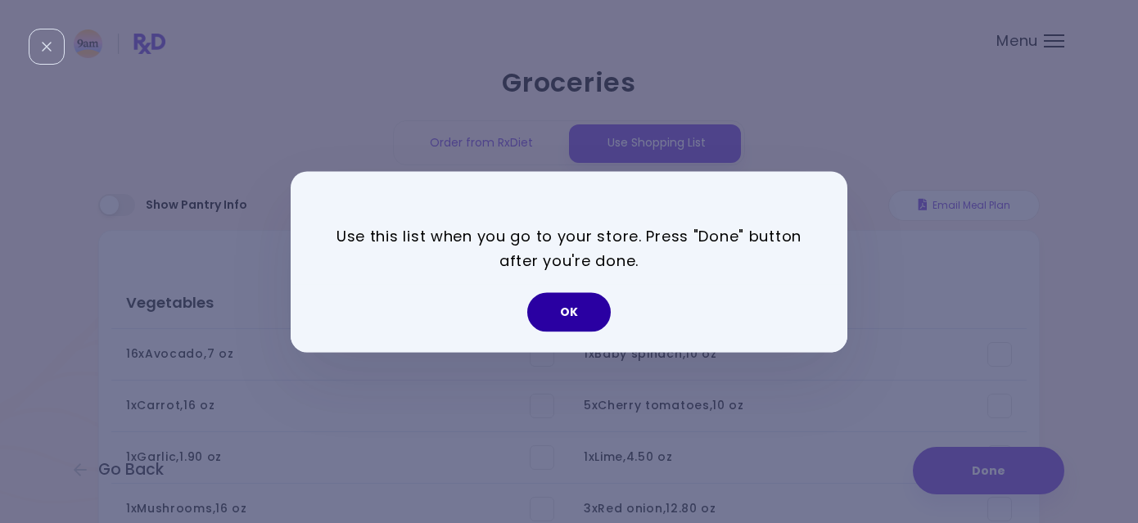
click at [598, 309] on button "OK" at bounding box center [569, 311] width 84 height 39
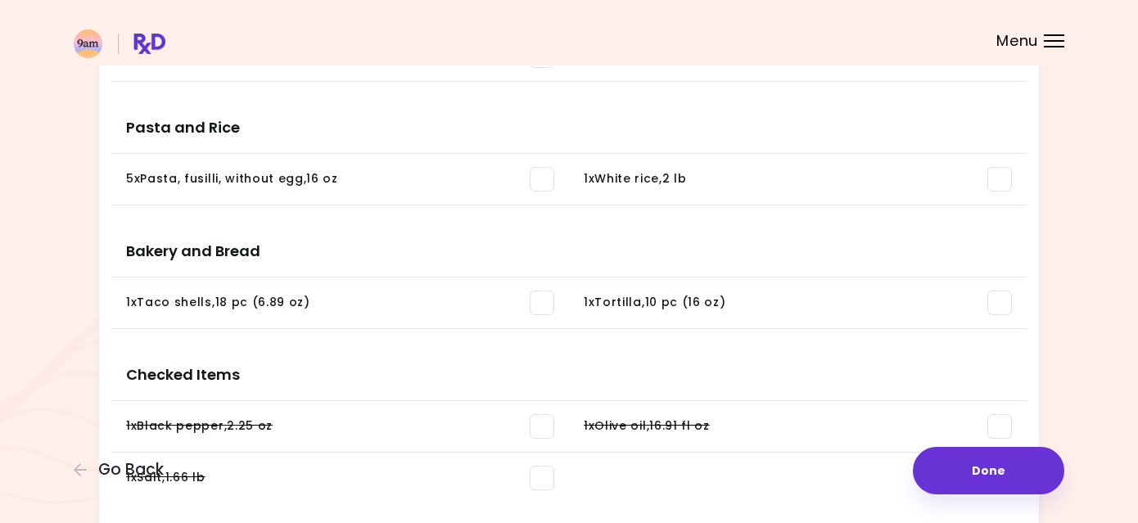
scroll to position [1585, 0]
